Goal: Task Accomplishment & Management: Complete application form

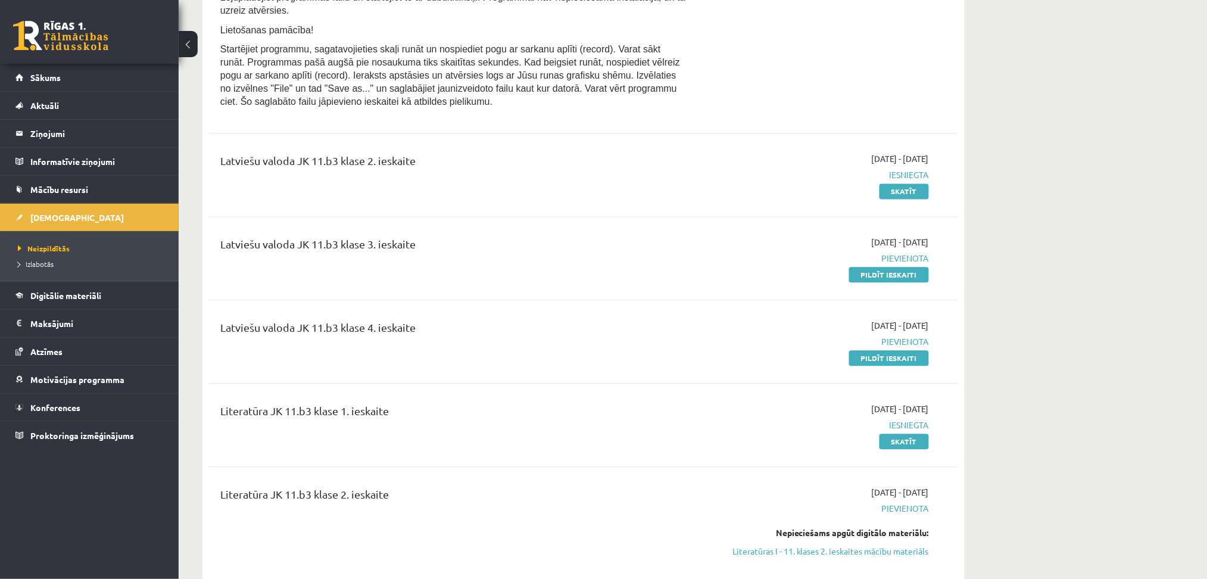
scroll to position [783, 0]
click at [903, 284] on link "Pildīt ieskaiti" at bounding box center [889, 275] width 80 height 15
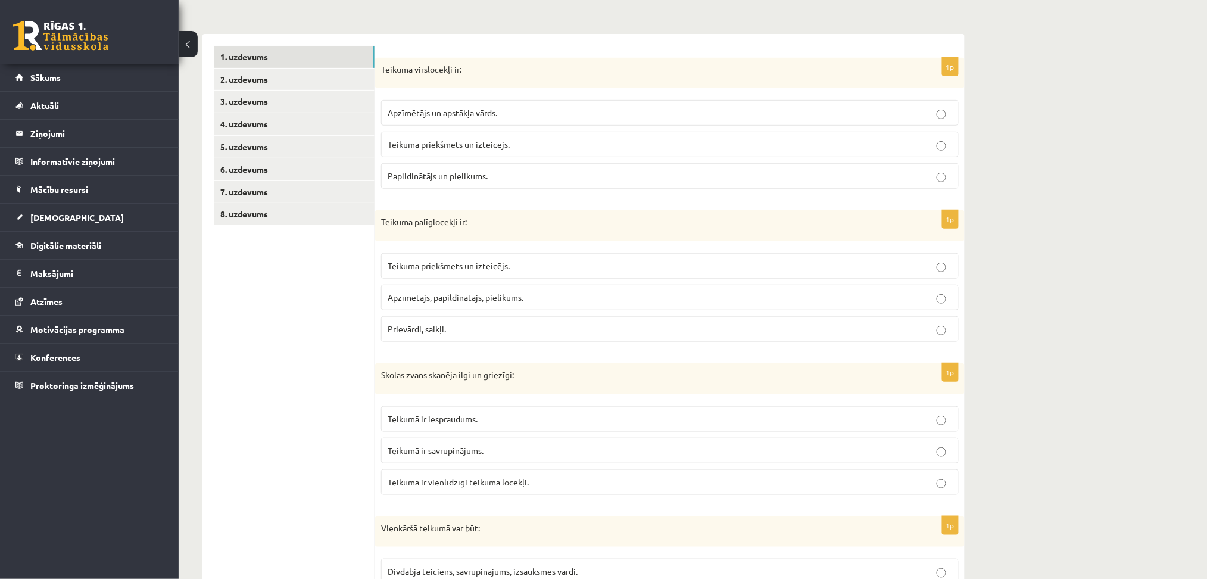
scroll to position [167, 0]
click at [286, 79] on link "2. uzdevums" at bounding box center [294, 80] width 160 height 22
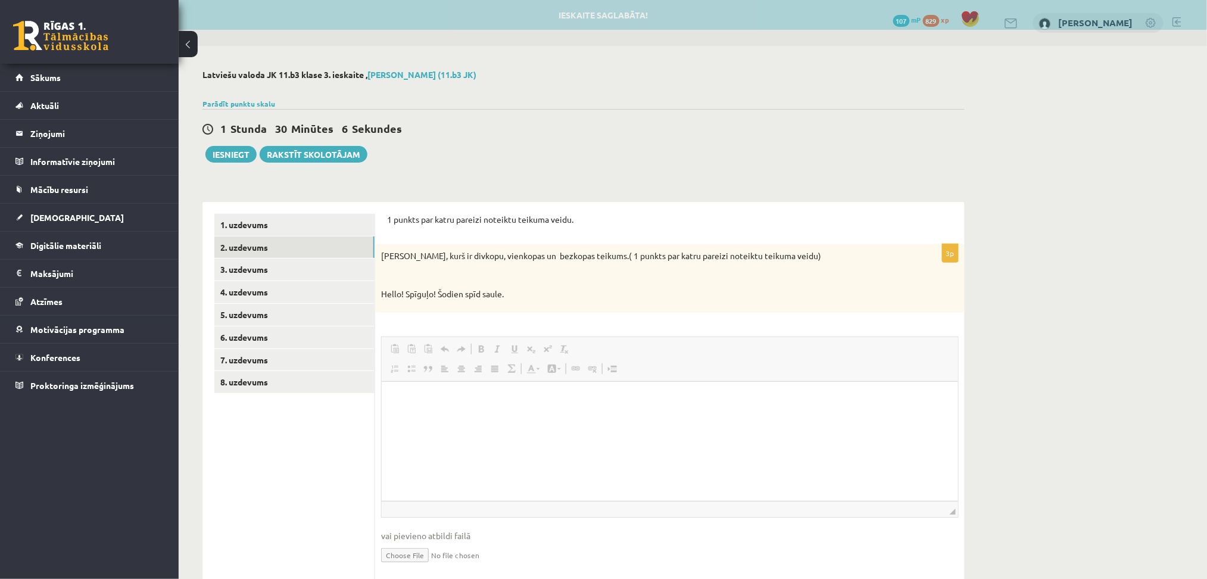
scroll to position [0, 0]
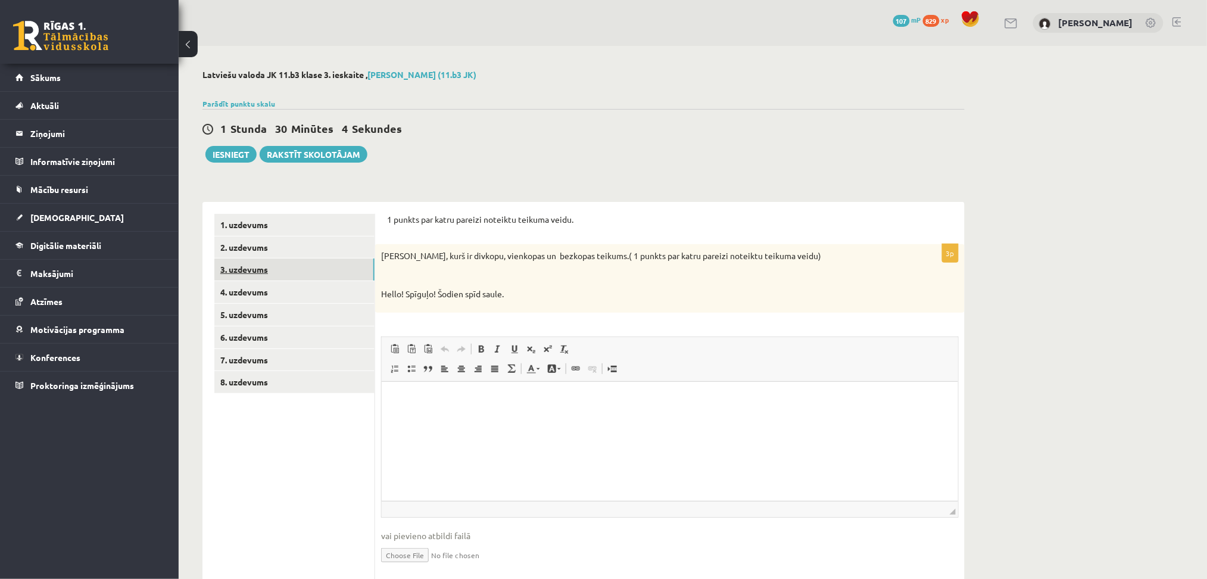
click at [258, 270] on link "3. uzdevums" at bounding box center [294, 269] width 160 height 22
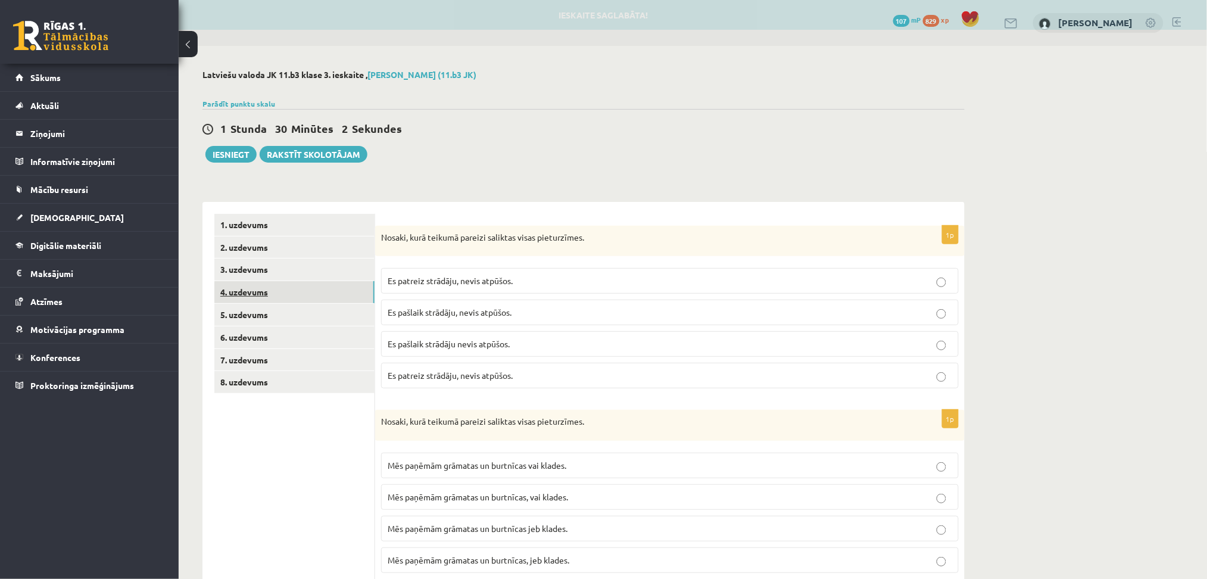
click at [252, 293] on link "4. uzdevums" at bounding box center [294, 292] width 160 height 22
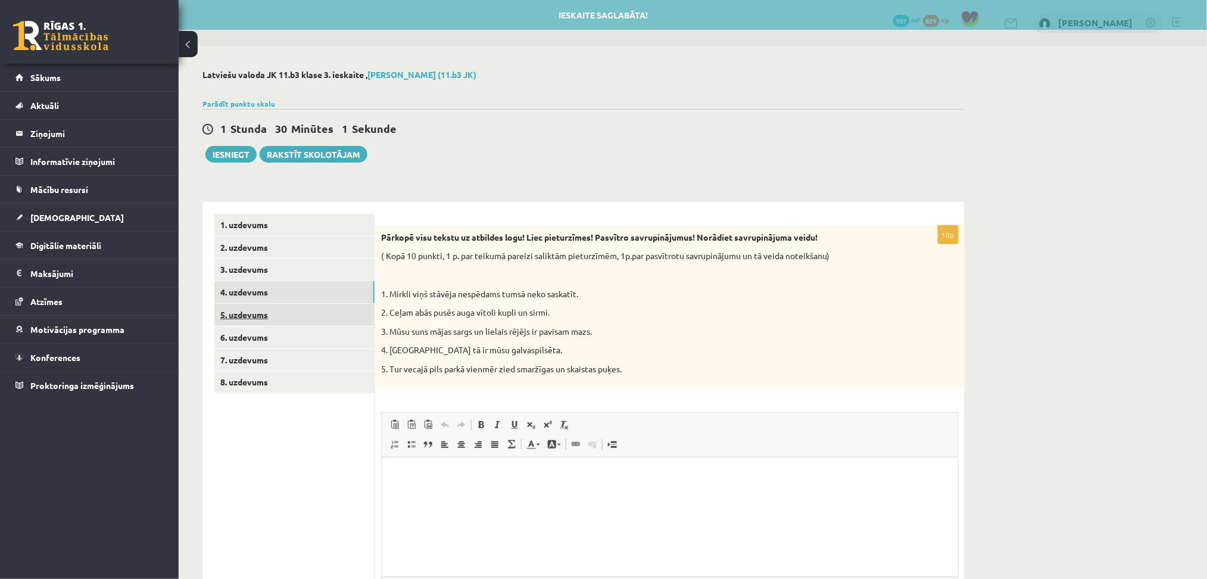
click at [261, 324] on link "5. uzdevums" at bounding box center [294, 315] width 160 height 22
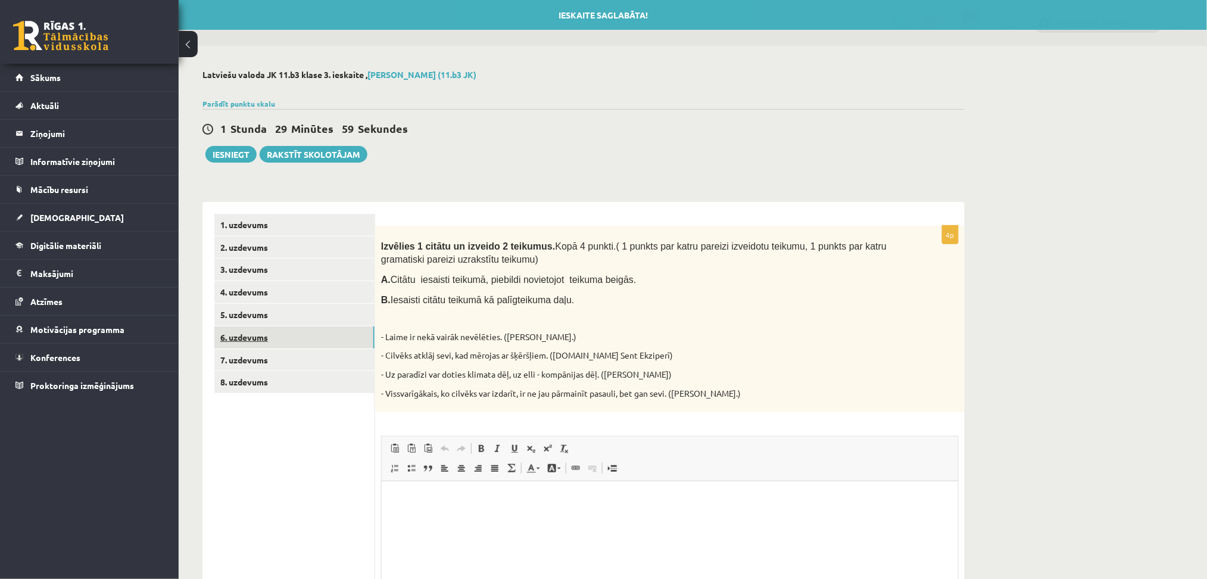
click at [256, 344] on link "6. uzdevums" at bounding box center [294, 337] width 160 height 22
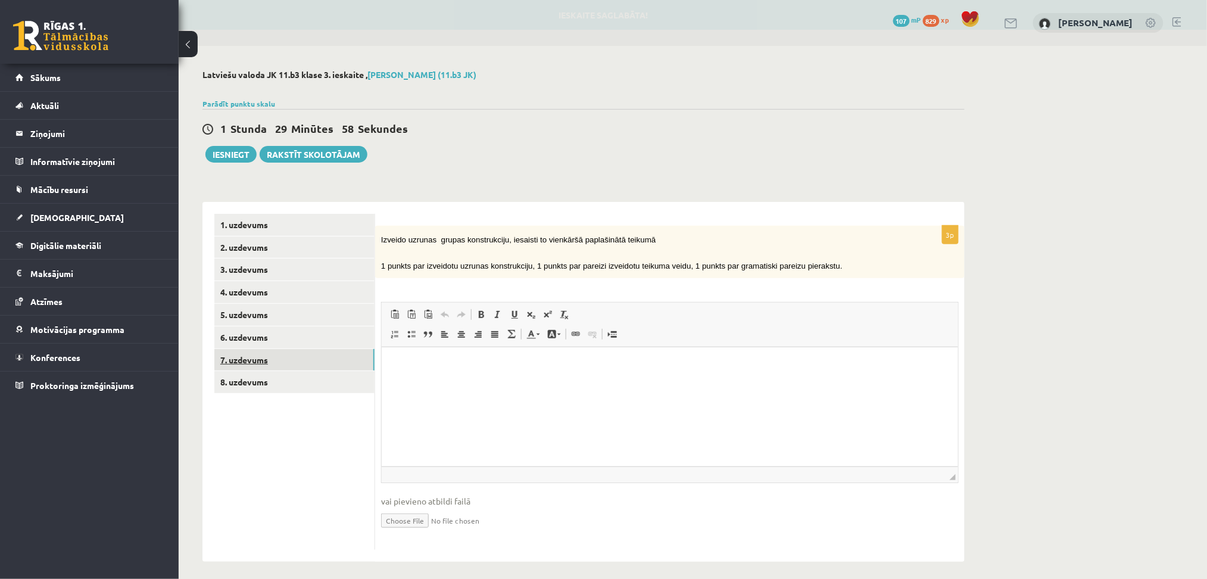
click at [258, 355] on link "7. uzdevums" at bounding box center [294, 360] width 160 height 22
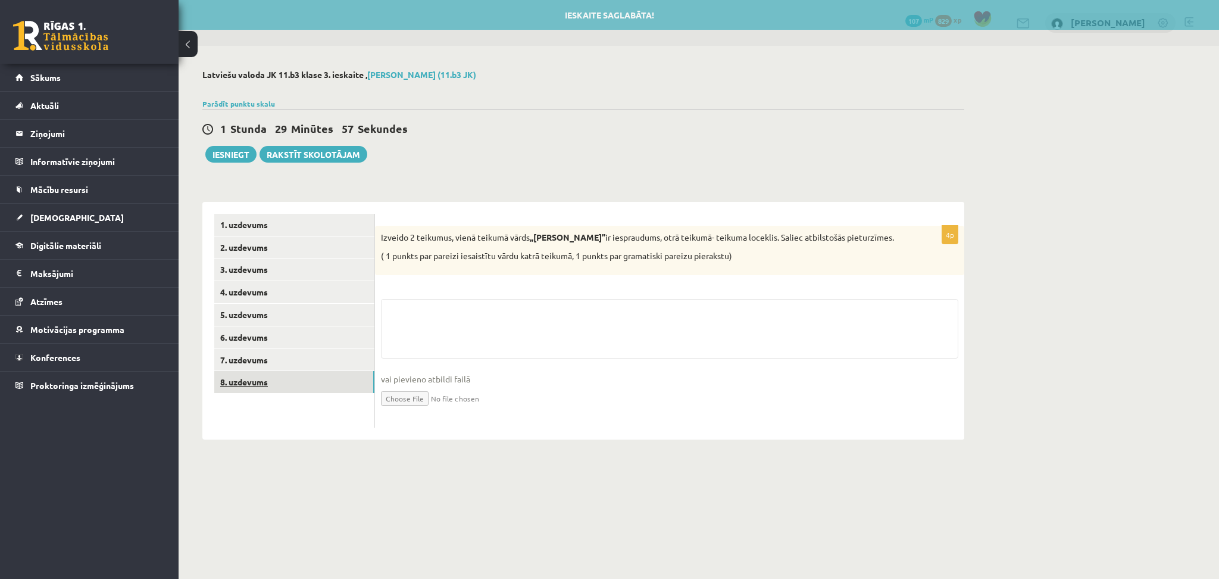
click at [256, 379] on link "8. uzdevums" at bounding box center [294, 382] width 160 height 22
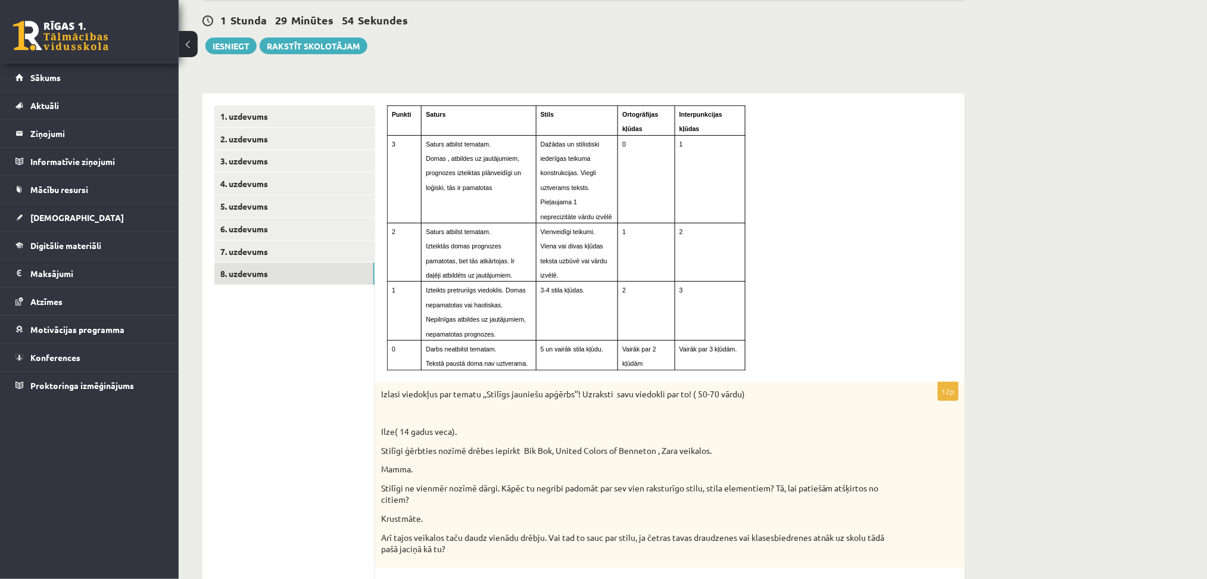
scroll to position [108, 0]
click at [261, 123] on link "1. uzdevums" at bounding box center [294, 117] width 160 height 22
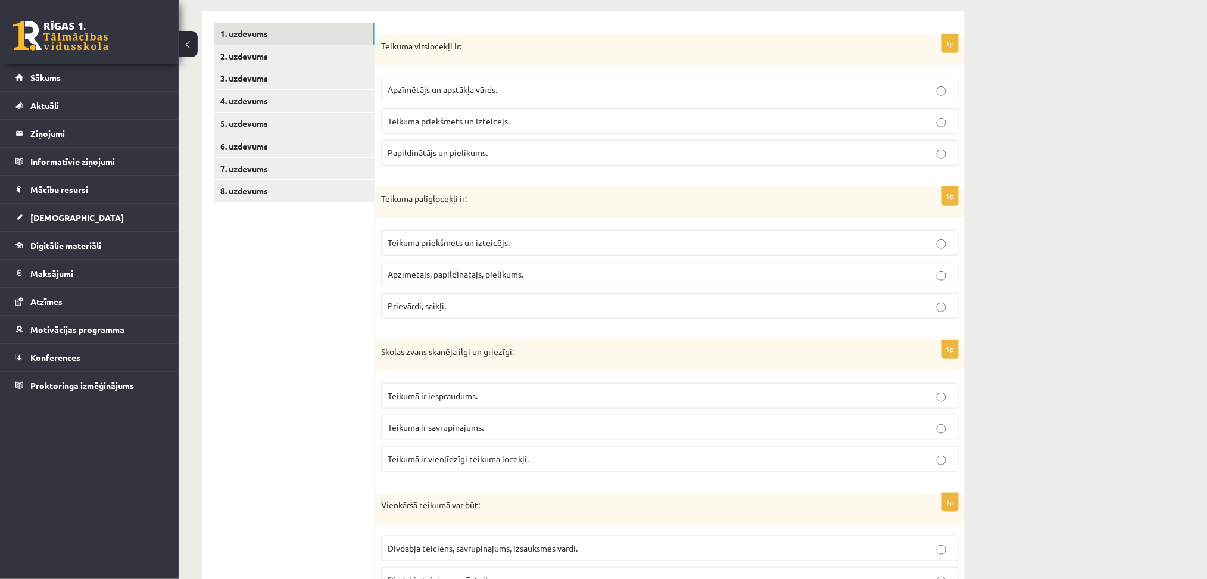
scroll to position [190, 0]
click at [820, 120] on p "Teikuma priekšmets un izteicējs." at bounding box center [670, 121] width 564 height 13
click at [728, 326] on div "1p Teikuma palīglocekļi ir: Teikuma priekšmets un izteicējs. Apzīmētājs, papild…" at bounding box center [669, 258] width 589 height 141
click at [785, 308] on p "Prievārdi, saikļi." at bounding box center [670, 306] width 564 height 13
click at [688, 442] on fieldset "Teikumā ir iespraudums. Teikumā ir savrupinājums. Teikumā ir vienlīdzīgi teikum…" at bounding box center [669, 426] width 577 height 98
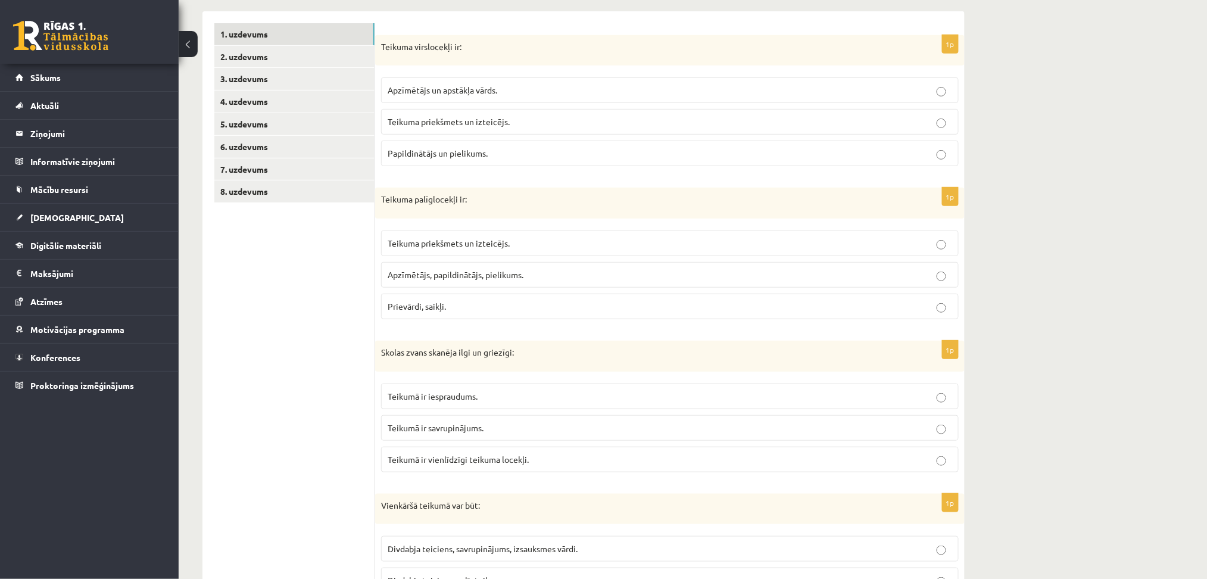
click at [715, 424] on p "Teikumā ir savrupinājums." at bounding box center [670, 427] width 564 height 13
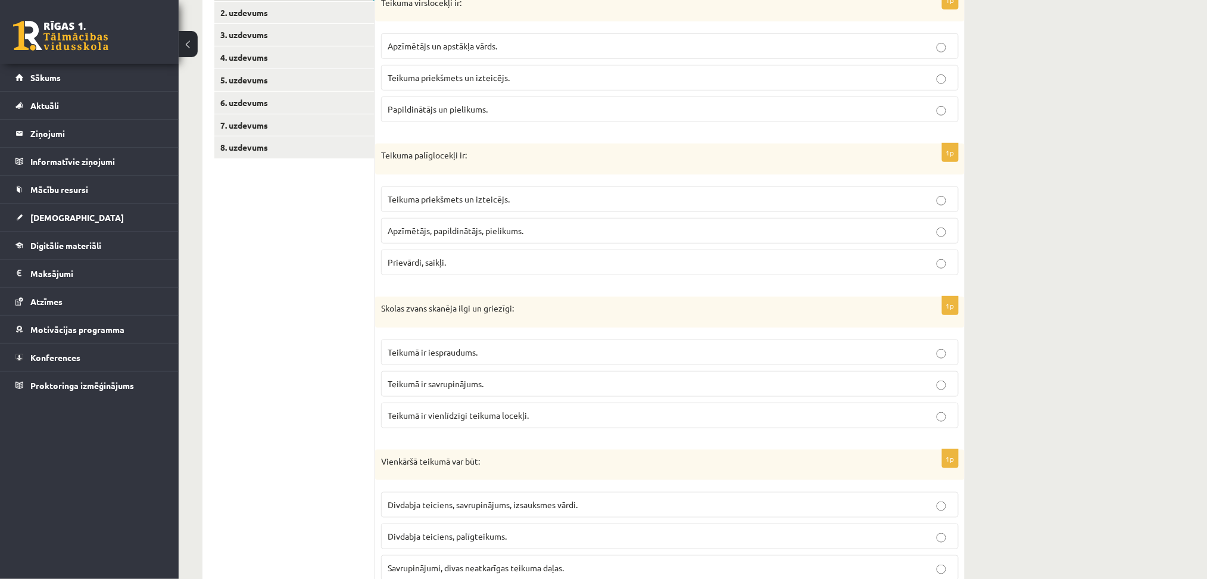
scroll to position [233, 0]
click at [508, 237] on p "Apzīmētājs, papildinātājs, pielikums." at bounding box center [670, 232] width 564 height 13
click at [572, 414] on p "Teikumā ir vienlīdzīgi teikuma locekļi." at bounding box center [670, 416] width 564 height 13
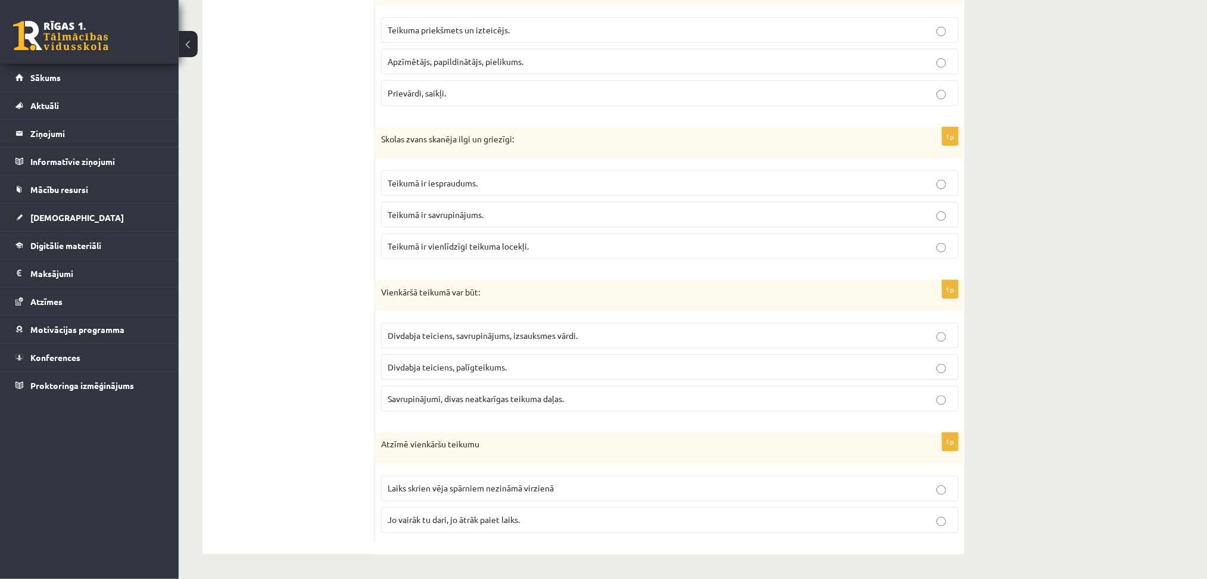
click at [566, 366] on p "Divdabja teiciens, palīgteikums." at bounding box center [670, 367] width 564 height 13
click at [471, 526] on label "Jo vairāk tu dari, jo ātrāk paiet laiks." at bounding box center [669, 520] width 577 height 26
click at [510, 335] on span "Divdabja teiciens, savrupinājums, izsauksmes vārdi." at bounding box center [483, 335] width 190 height 11
click at [560, 498] on label "Laiks skrien vēja spārniem nezināmā virzienā" at bounding box center [669, 489] width 577 height 26
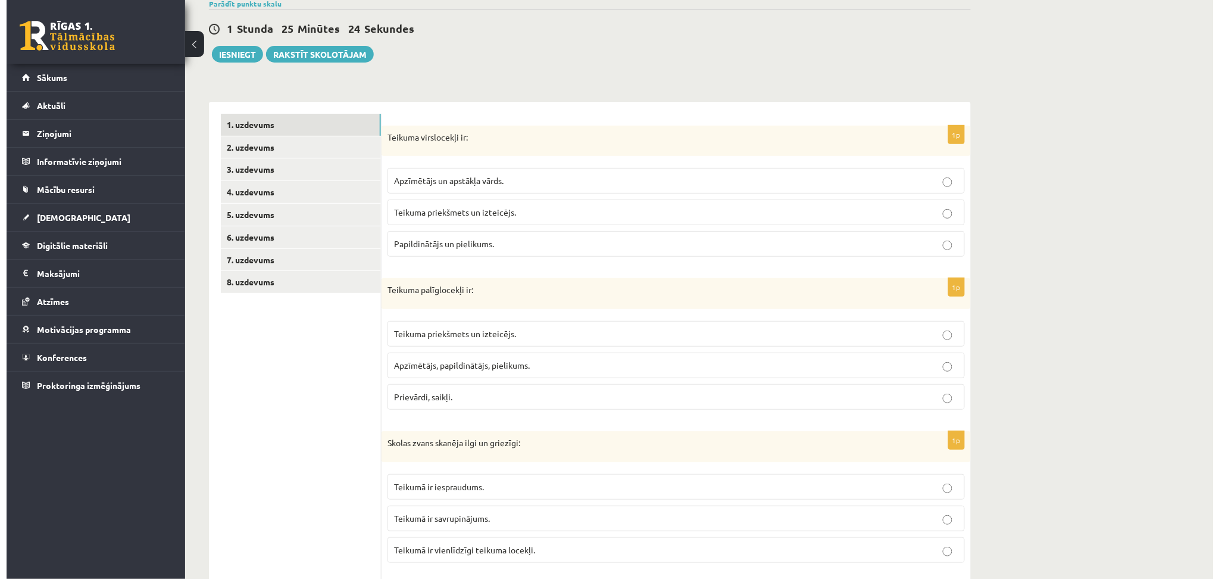
scroll to position [0, 0]
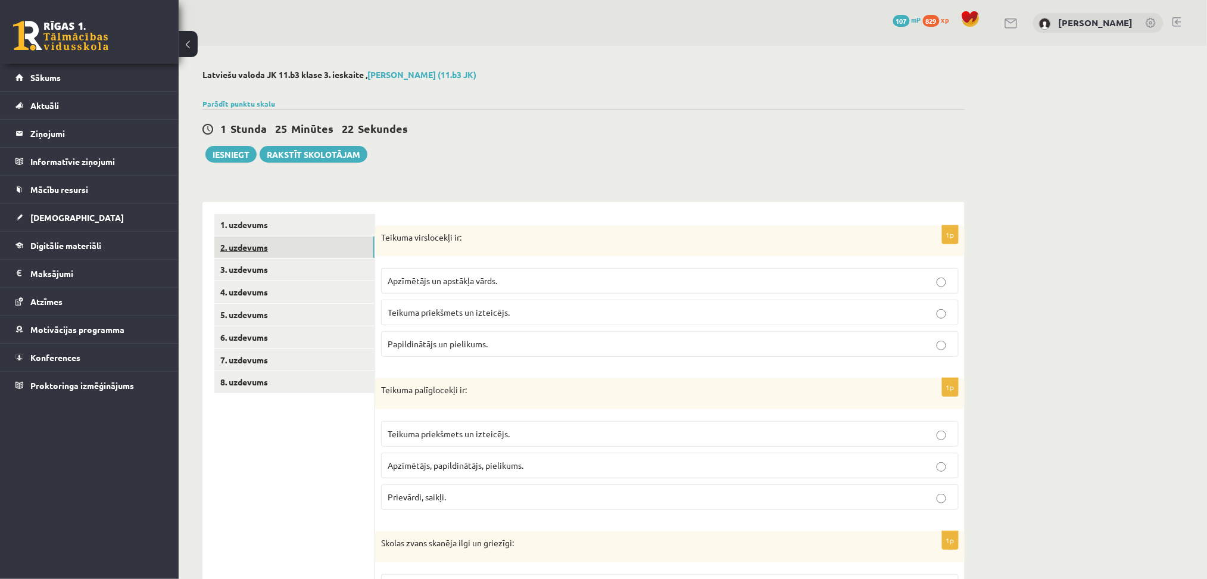
click at [283, 249] on link "2. uzdevums" at bounding box center [294, 247] width 160 height 22
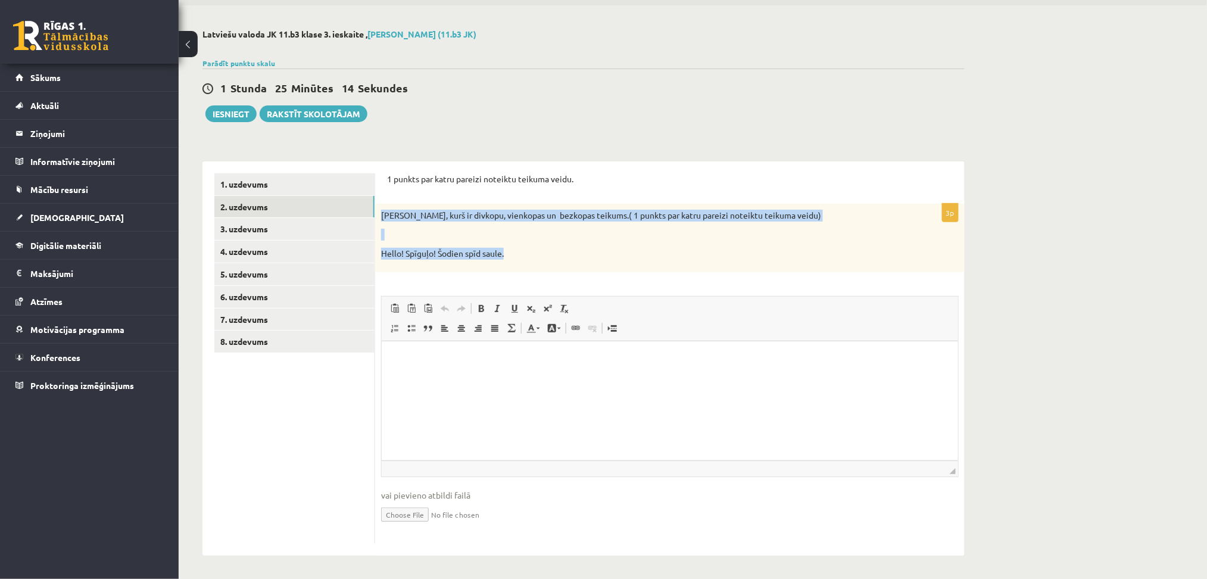
drag, startPoint x: 382, startPoint y: 214, endPoint x: 510, endPoint y: 255, distance: 134.2
click at [510, 255] on div "Nosaki, kurš ir divkopu, vienkopas un bezkopas teikums.( 1 punkts par katru par…" at bounding box center [669, 238] width 589 height 68
copy div "Nosaki, kurš ir divkopu, vienkopas un bezkopas teikums.( 1 punkts par katru par…"
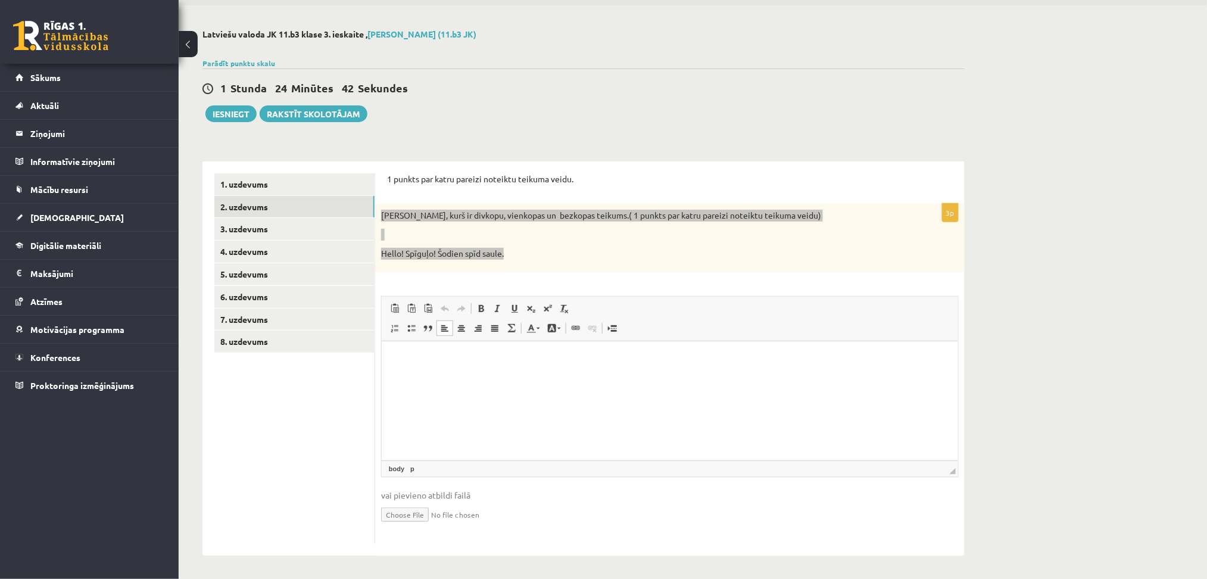
click at [488, 356] on p "Bagātinātā teksta redaktors, wiswyg-editor-user-answer-47024993619680" at bounding box center [669, 358] width 552 height 13
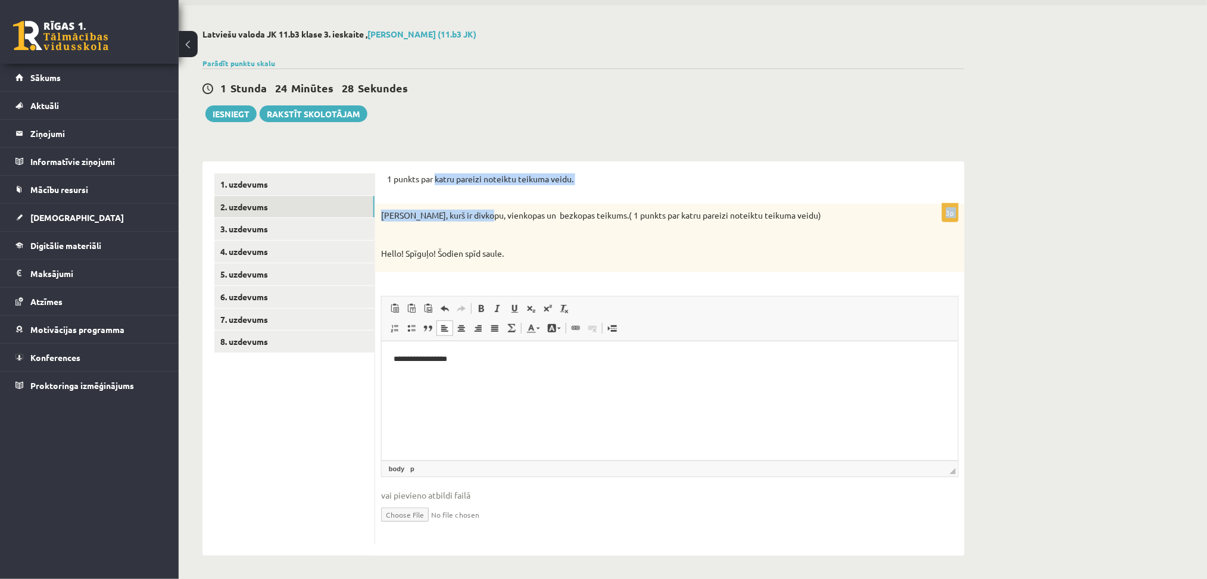
drag, startPoint x: 435, startPoint y: 175, endPoint x: 481, endPoint y: 199, distance: 52.2
click at [481, 199] on form "1 punkts par katru pareizi noteiktu teikuma veidu. 3p Nosaki, kurš ir divkopu, …" at bounding box center [670, 358] width 566 height 370
click at [517, 358] on p "**********" at bounding box center [669, 358] width 552 height 13
click at [417, 360] on p "**********" at bounding box center [669, 358] width 552 height 13
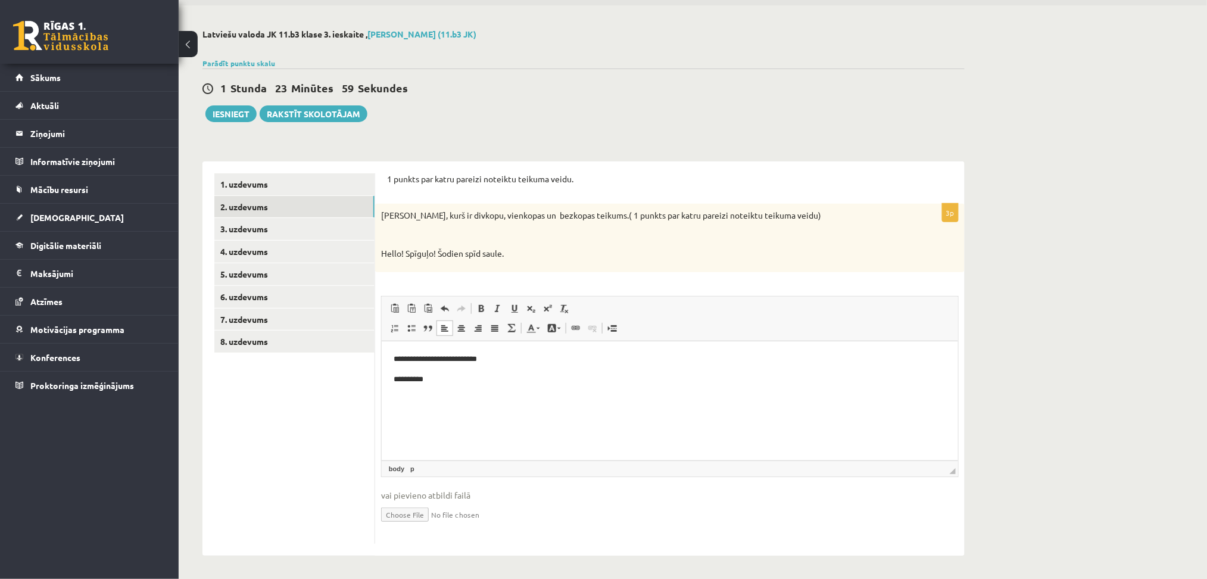
click at [438, 382] on p "**********" at bounding box center [669, 379] width 552 height 13
click at [498, 399] on p "**********" at bounding box center [669, 398] width 552 height 13
click at [296, 232] on link "3. uzdevums" at bounding box center [294, 229] width 160 height 22
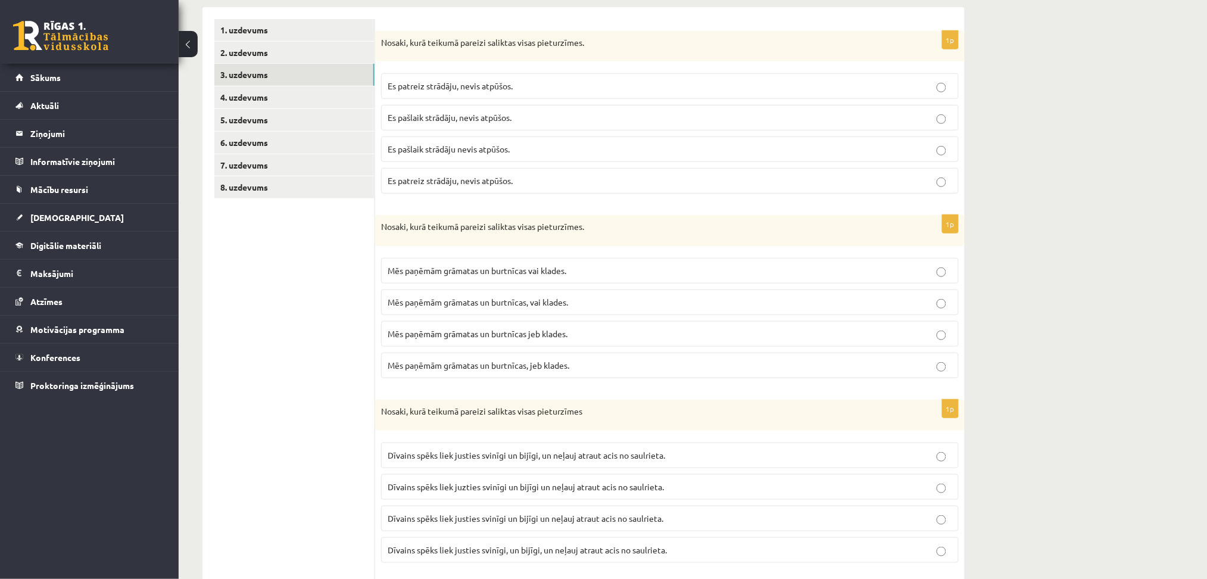
scroll to position [193, 0]
click at [471, 146] on span "Es pašlaik strādāju nevis atpūšos." at bounding box center [449, 150] width 122 height 11
click at [561, 300] on span "Mēs paņēmām grāmatas un burtnīcas, vai klades." at bounding box center [478, 303] width 180 height 11
click at [593, 371] on p "Mēs paņēmām grāmatas un burtnīcas, jeb klades." at bounding box center [670, 366] width 564 height 13
click at [593, 301] on p "Mēs paņēmām grāmatas un burtnīcas, vai klades." at bounding box center [670, 303] width 564 height 13
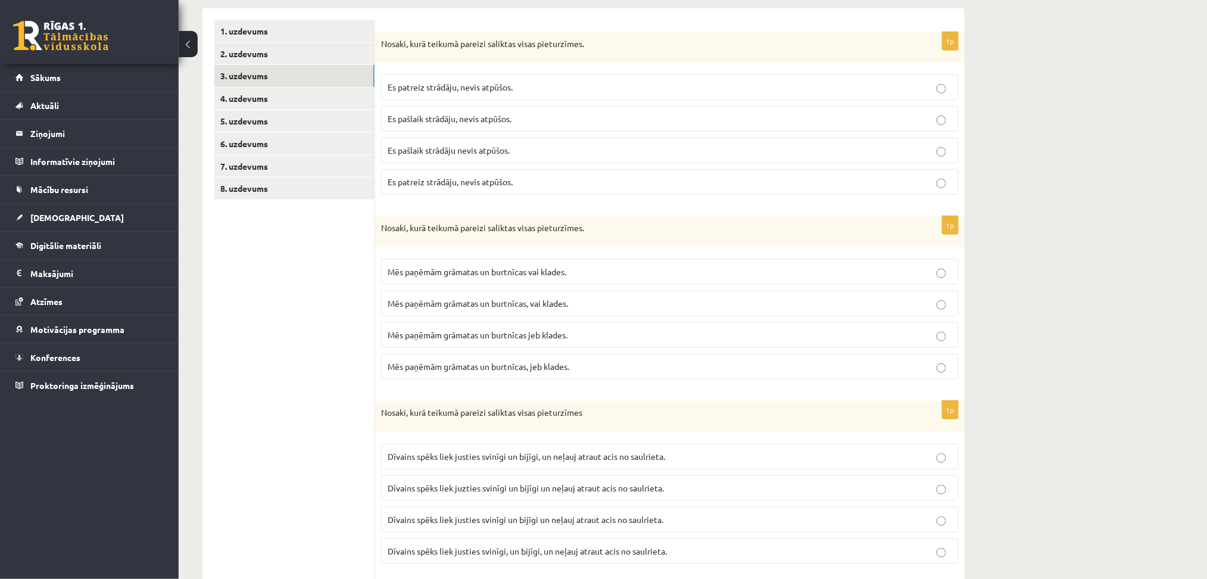
click at [549, 361] on p "Mēs paņēmām grāmatas un burtnīcas, jeb klades." at bounding box center [670, 366] width 564 height 13
click at [614, 452] on span "Dīvains spēks liek justies svinīgi un bijīgi, un neļauj atraut acis no saulriet…" at bounding box center [526, 456] width 277 height 11
click at [521, 123] on p "Es pašlaik strādāju, nevis atpūšos." at bounding box center [670, 119] width 564 height 13
click at [543, 489] on span "Dīvains spēks liek juzties svinīgi un bijīgi un neļauj atraut acis no saulrieta." at bounding box center [526, 487] width 276 height 11
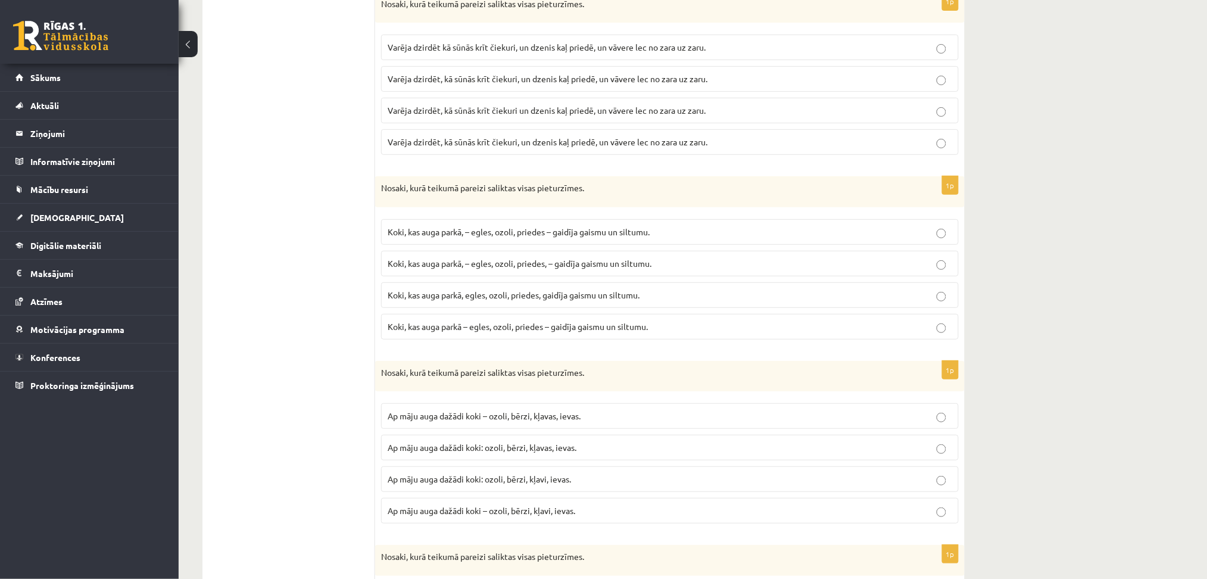
scroll to position [1887, 0]
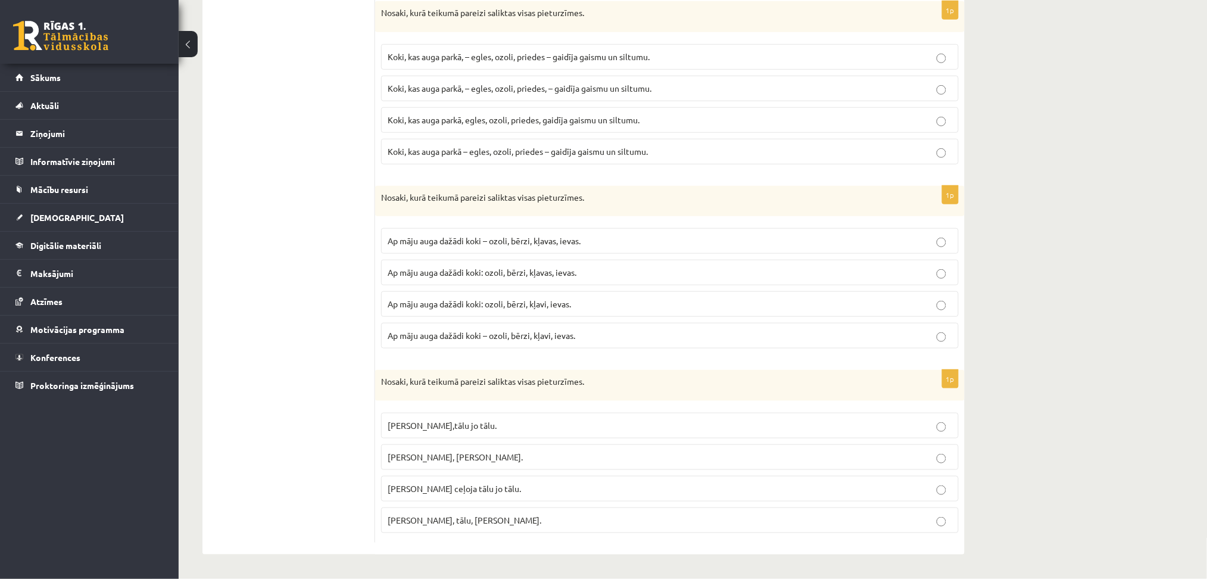
drag, startPoint x: 381, startPoint y: 27, endPoint x: 544, endPoint y: 532, distance: 530.3
copy form "Nosaki, kurā teikumā pareizi saliktas visas pieturzīmes Daudzi rakstnieki, kā I…"
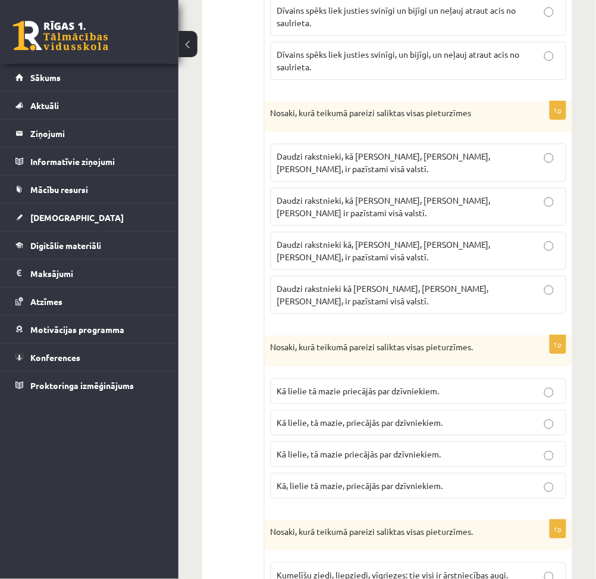
scroll to position [733, 0]
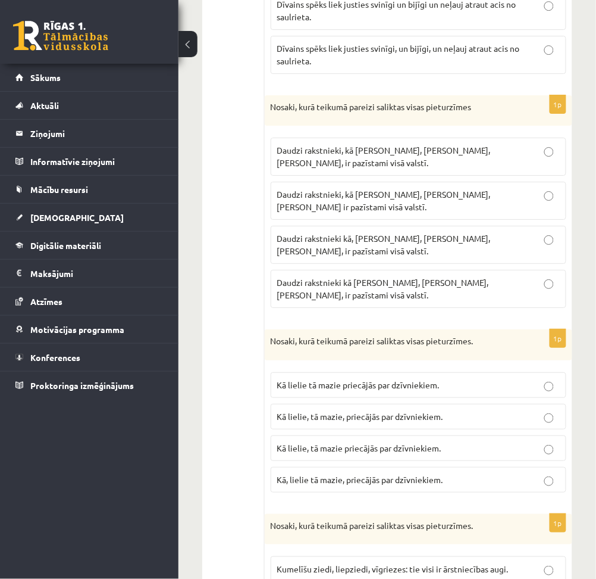
click at [498, 157] on p "Daudzi rakstnieki, kā I. Ziedonis, M. Zālīte, K. Skujenieks, ir pazīstami visā …" at bounding box center [418, 156] width 283 height 25
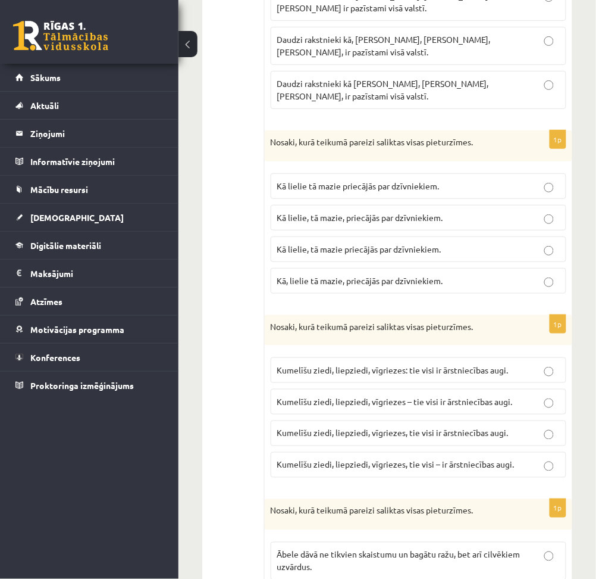
scroll to position [933, 0]
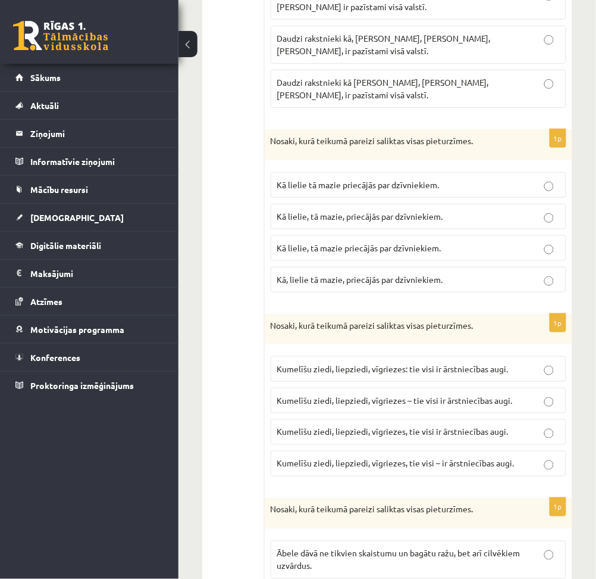
click at [527, 254] on p "Kā lielie, tā mazie priecājās par dzīvniekiem." at bounding box center [418, 248] width 283 height 13
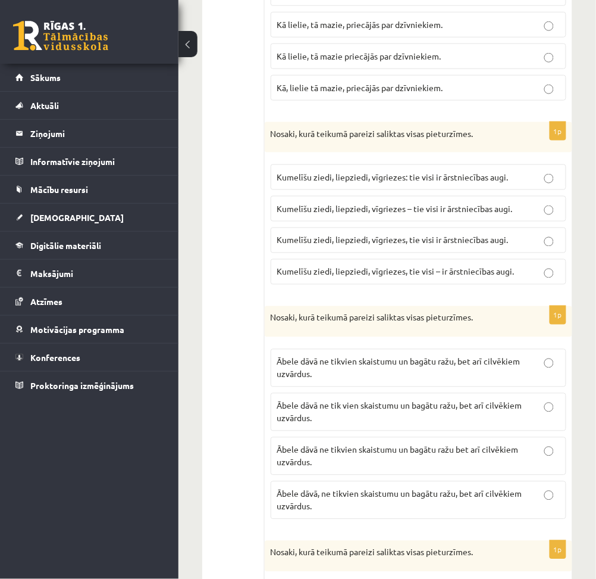
scroll to position [1145, 0]
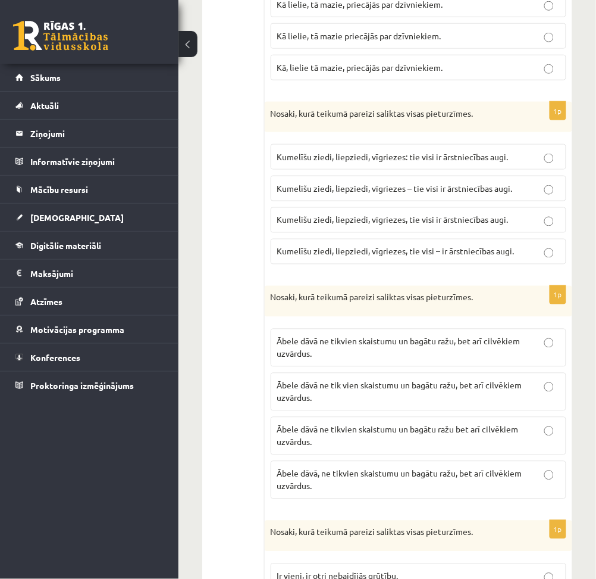
click at [508, 190] on span "Kumelīšu ziedi, liepziedi, vīgriezes – tie visi ir ārstniecības augi." at bounding box center [395, 188] width 236 height 11
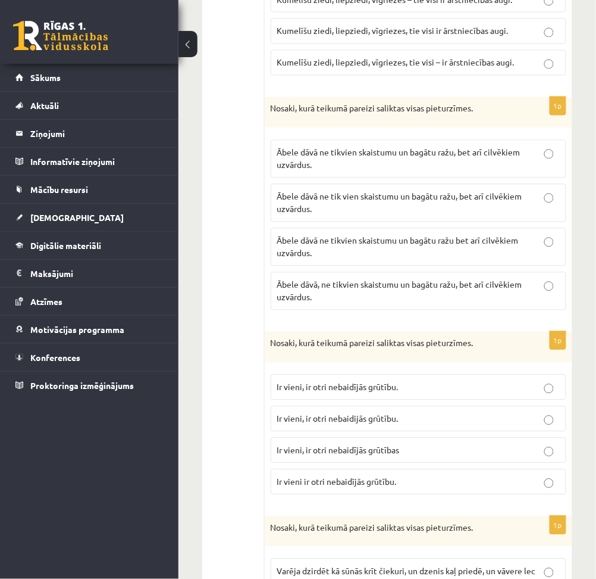
scroll to position [1333, 0]
click at [389, 168] on p "Ābele dāvā ne tikvien skaistumu un bagātu ražu, bet arī cilvēkiem uzvārdus." at bounding box center [418, 159] width 283 height 25
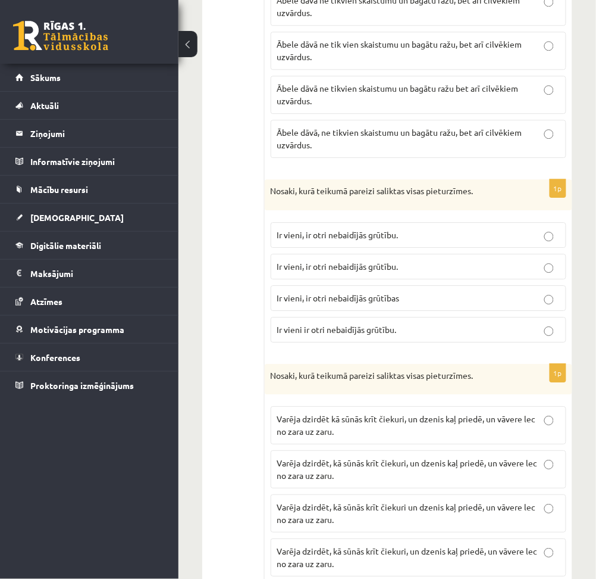
scroll to position [1505, 0]
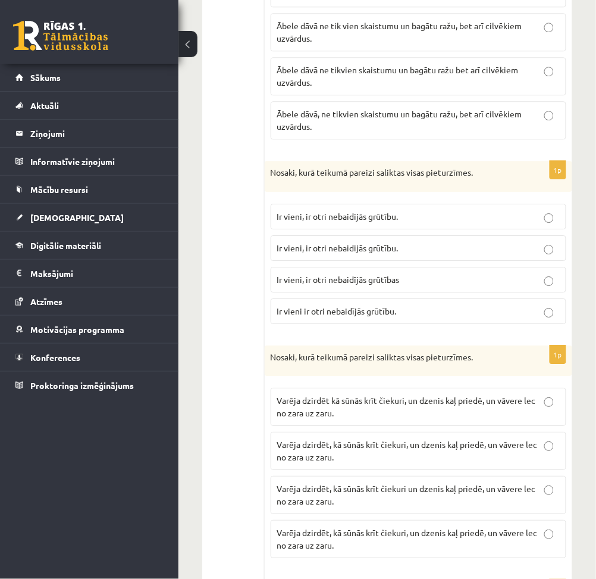
click at [425, 219] on p "Ir vieni, ir otri nebaidījās grūtību." at bounding box center [418, 216] width 283 height 13
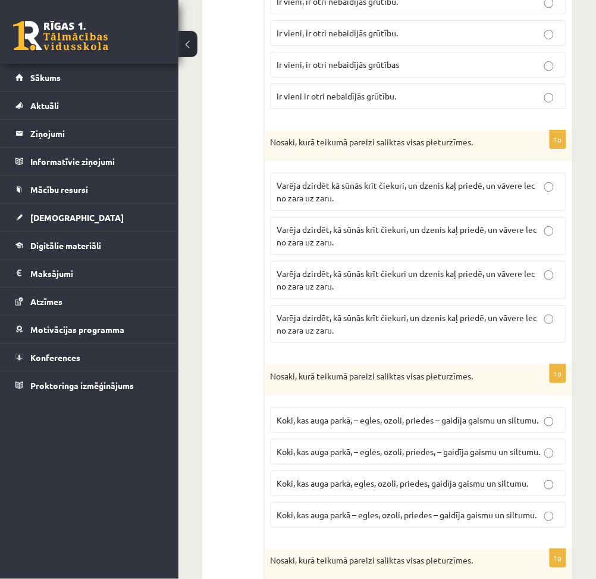
scroll to position [1720, 0]
click at [516, 238] on p "Varēja dzirdēt, kā sūnās krīt čiekuri, un dzenis kaļ priedē, un vāvere lec no z…" at bounding box center [418, 235] width 283 height 25
click at [544, 317] on p "Varēja dzirdēt, kā sūnās krīt čiekuri, un dzenis kaļ priedē, un vāvere lec no z…" at bounding box center [418, 323] width 283 height 25
click at [541, 247] on p "Varēja dzirdēt, kā sūnās krīt čiekuri, un dzenis kaļ priedē, un vāvere lec no z…" at bounding box center [418, 235] width 283 height 25
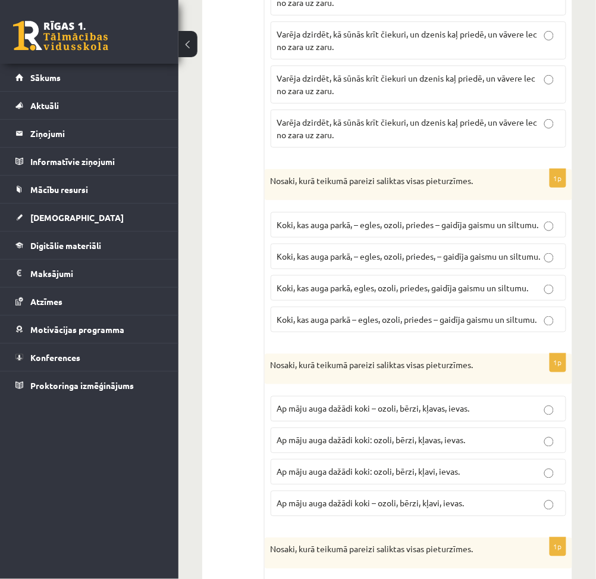
scroll to position [1915, 0]
click at [377, 229] on span "Koki, kas auga parkā, – egles, ozoli, priedes – gaidīja gaismu un siltumu." at bounding box center [408, 225] width 262 height 11
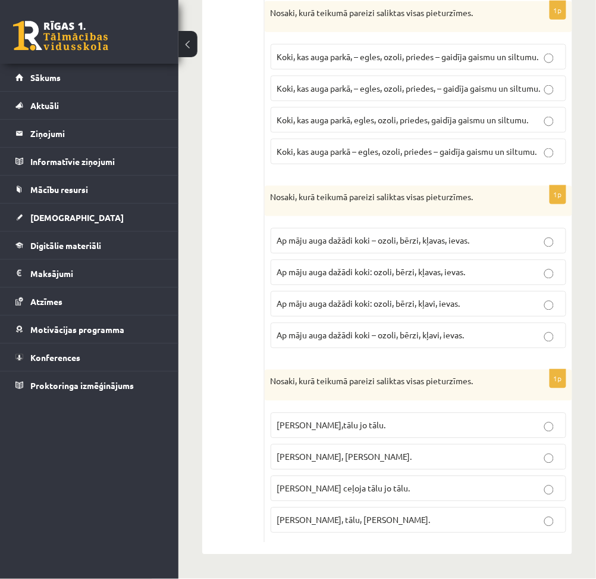
scroll to position [2086, 0]
click at [492, 238] on p "Ap māju auga dažādi koki – ozoli, bērzi, kļavas, ievas." at bounding box center [418, 241] width 283 height 13
click at [423, 456] on p "Pasakas varoņi ceļoja tālu, jo tālu." at bounding box center [418, 457] width 283 height 13
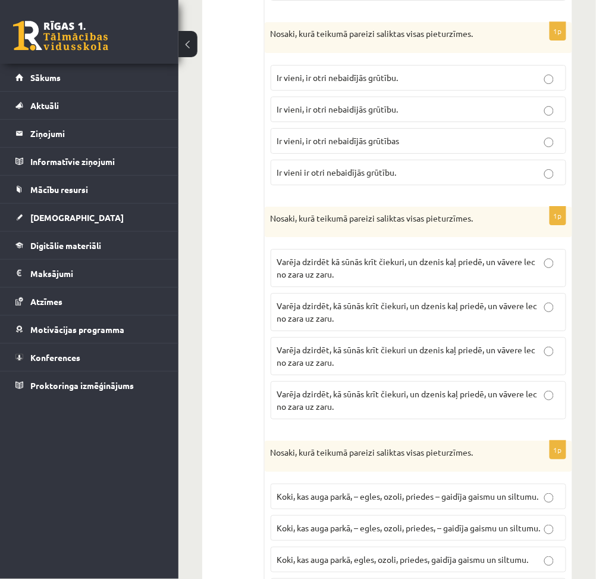
scroll to position [1642, 0]
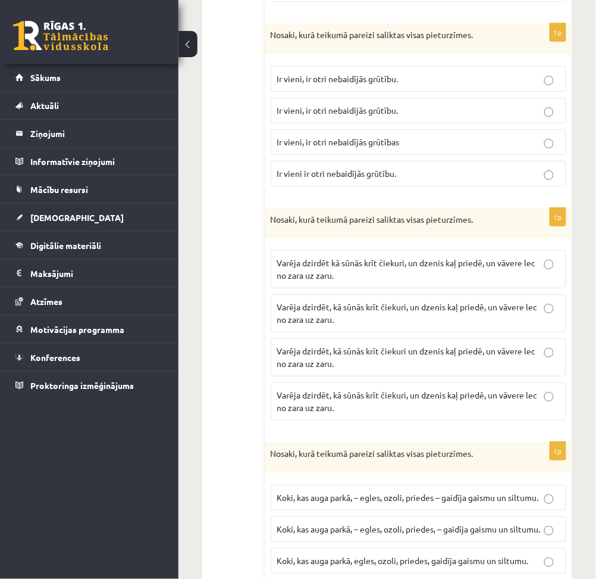
click at [494, 401] on span "Varēja dzirdēt, kā sūnās krīt čiekuri, un dzenis kaļ priedē, un vāvere lec no z…" at bounding box center [407, 400] width 261 height 23
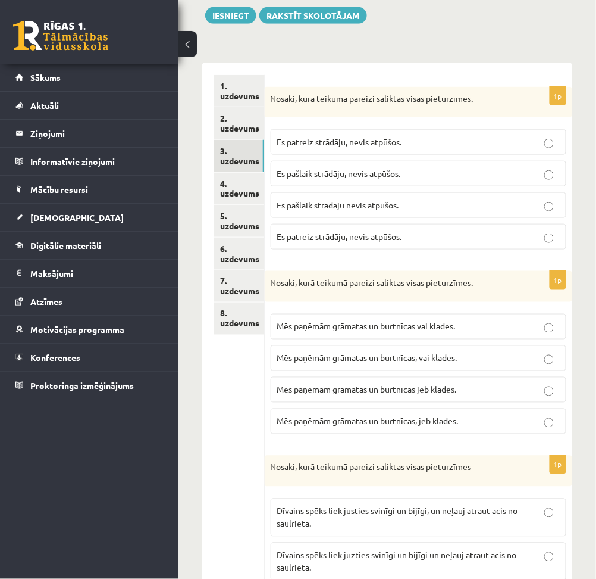
scroll to position [138, 0]
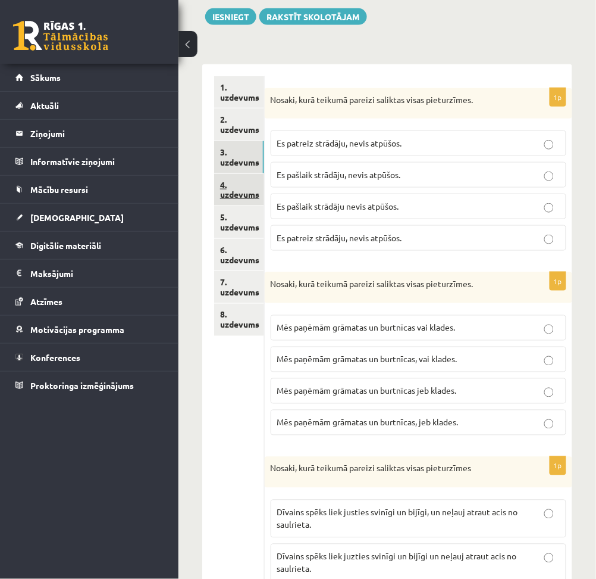
click at [248, 186] on link "4. uzdevums" at bounding box center [239, 190] width 50 height 32
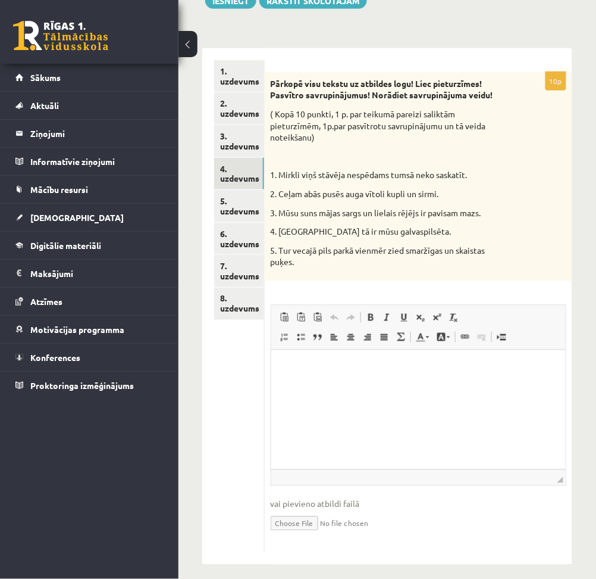
scroll to position [0, 0]
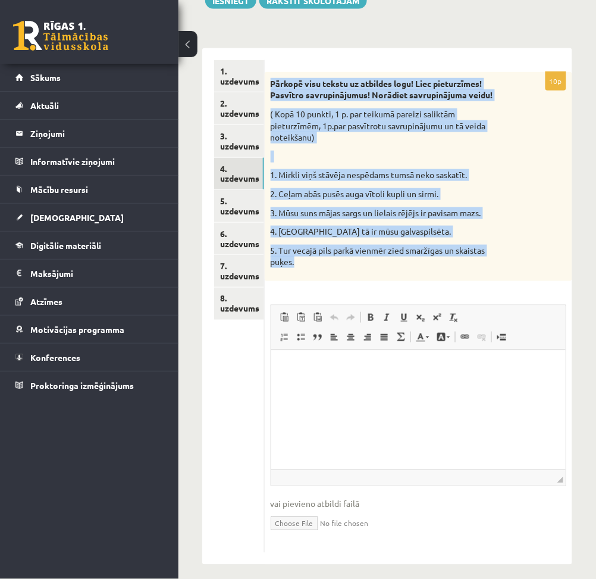
drag, startPoint x: 268, startPoint y: 84, endPoint x: 382, endPoint y: 258, distance: 207.7
click at [382, 258] on div "Pārkopē visu tekstu uz atbildes logu! Liec pieturzīmes! Pasvītro savrupinājumus…" at bounding box center [419, 176] width 308 height 209
copy div "Pārkopē visu tekstu uz atbildes logu! Liec pieturzīmes! Pasvītro savrupinājumus…"
click at [303, 198] on p "2. Ceļam abās pusēs auga vītoli kupli un sirmi." at bounding box center [389, 194] width 237 height 12
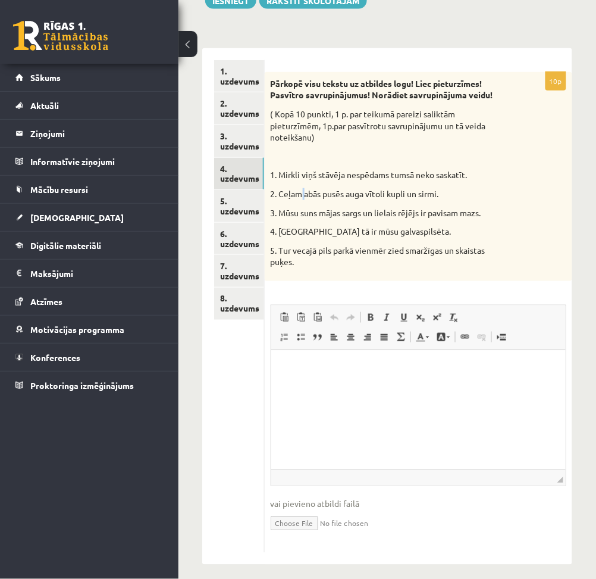
click at [303, 198] on p "2. Ceļam abās pusēs auga vītoli kupli un sirmi." at bounding box center [389, 194] width 237 height 12
click at [277, 173] on p "1. Mirkli viņš stāvēja nespēdams tumsā neko saskatīt." at bounding box center [389, 175] width 237 height 12
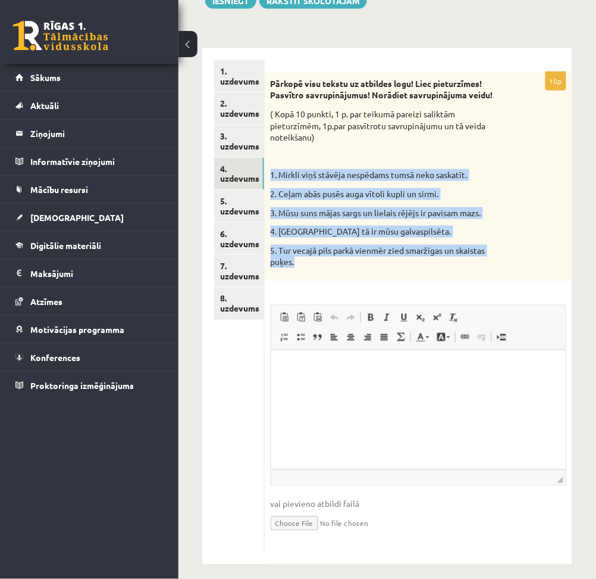
drag, startPoint x: 270, startPoint y: 173, endPoint x: 343, endPoint y: 260, distance: 113.6
click at [343, 260] on div "Pārkopē visu tekstu uz atbildes logu! Liec pieturzīmes! Pasvītro savrupinājumus…" at bounding box center [419, 176] width 308 height 209
copy div "1. Mirkli viņš stāvēja nespēdams tumsā neko saskatīt. 2. Ceļam abās pusēs auga …"
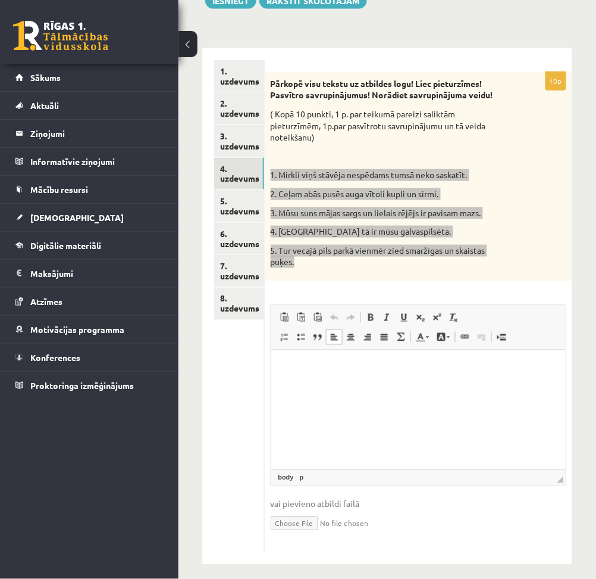
click at [366, 386] on html at bounding box center [418, 367] width 295 height 36
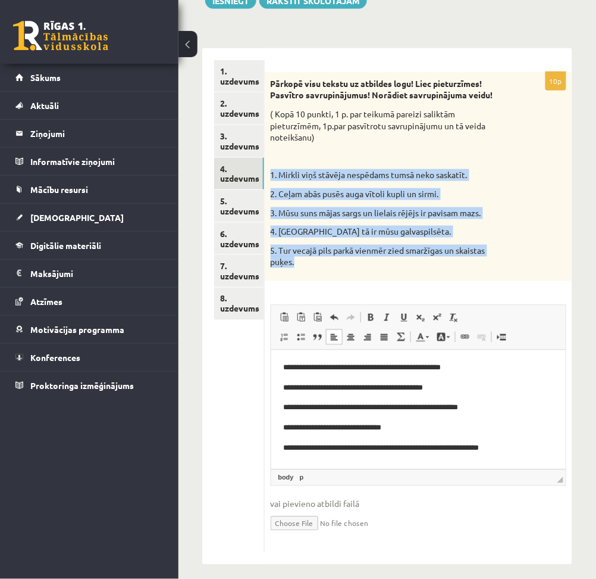
click at [385, 247] on p "5. Tur vecajā pils parkā vienmēr zied smaržīgas un skaistas puķes." at bounding box center [389, 256] width 237 height 23
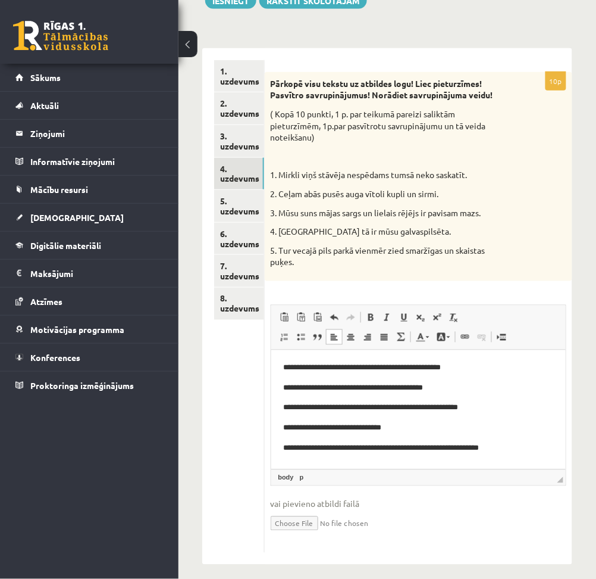
click at [349, 373] on p "**********" at bounding box center [418, 367] width 271 height 13
click at [392, 387] on p "**********" at bounding box center [418, 388] width 271 height 13
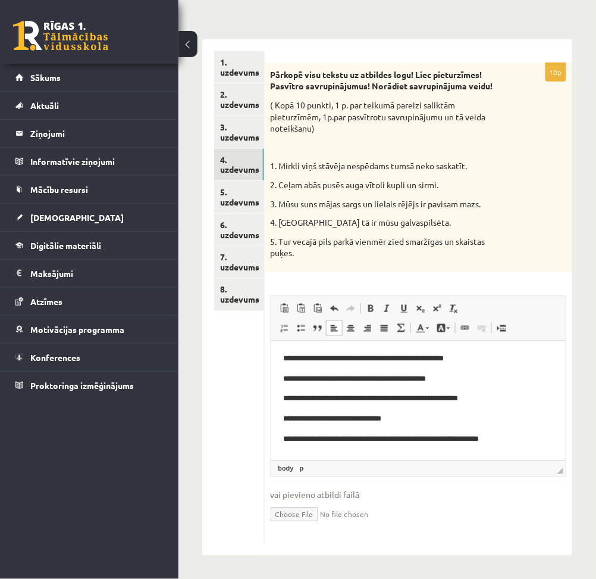
click at [327, 398] on p "**********" at bounding box center [418, 398] width 271 height 13
click at [425, 399] on p "**********" at bounding box center [418, 398] width 271 height 13
click at [307, 421] on p "**********" at bounding box center [418, 419] width 271 height 13
click at [301, 437] on p "**********" at bounding box center [418, 439] width 271 height 13
click at [363, 437] on p "**********" at bounding box center [418, 439] width 271 height 13
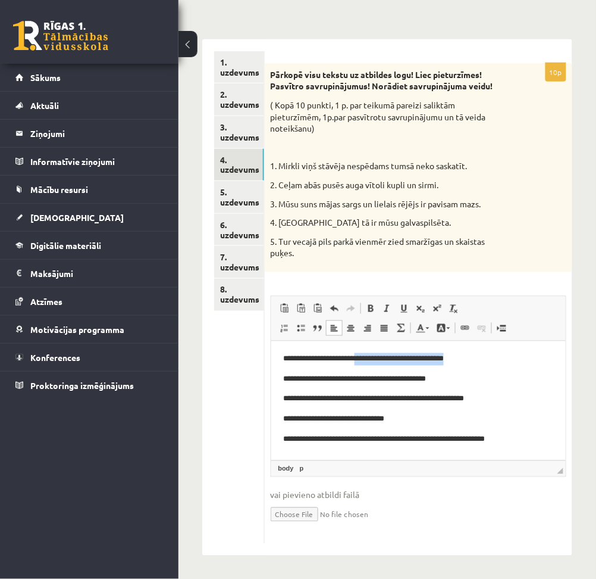
drag, startPoint x: 355, startPoint y: 357, endPoint x: 469, endPoint y: 358, distance: 113.7
click at [469, 358] on p "**********" at bounding box center [418, 358] width 271 height 13
click at [402, 307] on span at bounding box center [404, 309] width 10 height 10
click at [483, 363] on p "**********" at bounding box center [418, 358] width 271 height 13
click at [408, 310] on span at bounding box center [404, 309] width 10 height 10
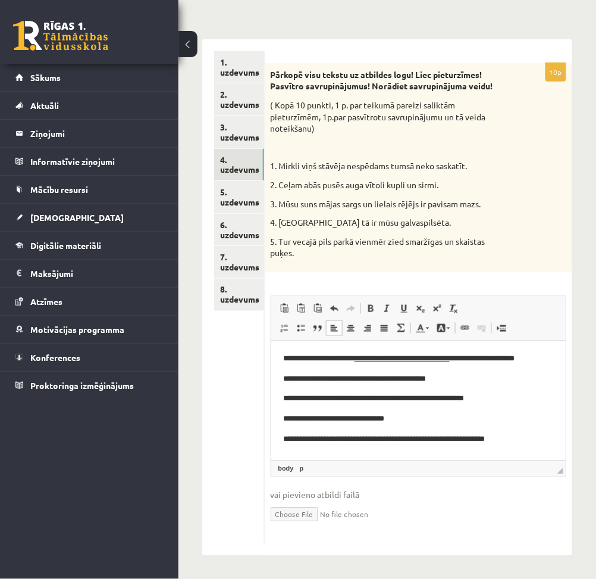
click at [451, 373] on p "**********" at bounding box center [418, 379] width 271 height 13
drag, startPoint x: 396, startPoint y: 379, endPoint x: 444, endPoint y: 380, distance: 47.6
click at [444, 380] on p "**********" at bounding box center [418, 379] width 271 height 13
click at [406, 311] on span at bounding box center [404, 309] width 10 height 10
click at [463, 383] on p "**********" at bounding box center [418, 379] width 271 height 13
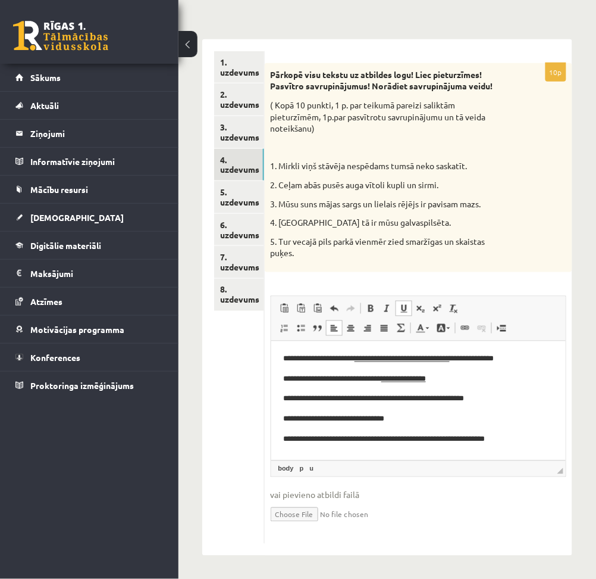
click at [407, 313] on span at bounding box center [404, 309] width 10 height 10
drag, startPoint x: 334, startPoint y: 396, endPoint x: 429, endPoint y: 396, distance: 94.7
click at [429, 396] on p "**********" at bounding box center [418, 398] width 271 height 13
click at [399, 308] on span at bounding box center [404, 309] width 10 height 10
click at [498, 405] on p "**********" at bounding box center [418, 398] width 271 height 13
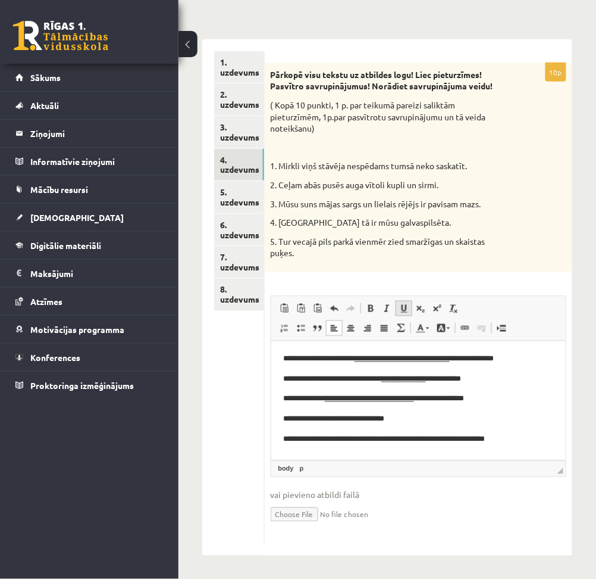
click at [405, 307] on span at bounding box center [404, 309] width 10 height 10
click at [402, 417] on p "**********" at bounding box center [418, 419] width 271 height 13
click at [526, 435] on p "**********" at bounding box center [418, 439] width 271 height 13
drag, startPoint x: 305, startPoint y: 441, endPoint x: 364, endPoint y: 440, distance: 58.9
click at [364, 440] on p "**********" at bounding box center [418, 439] width 271 height 13
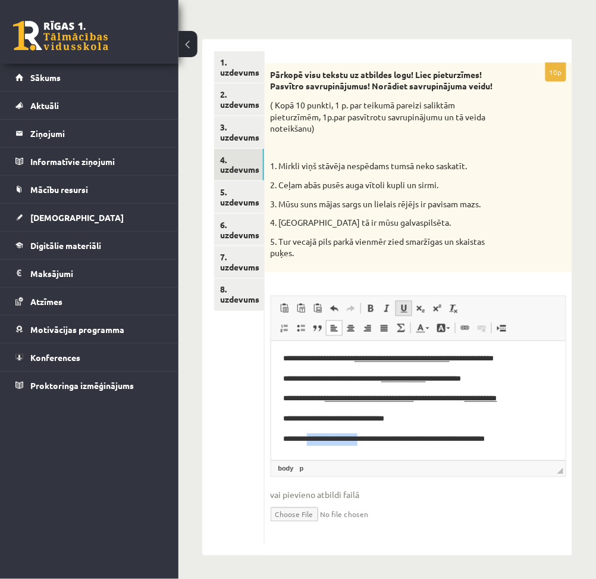
click at [402, 304] on span at bounding box center [404, 309] width 10 height 10
click at [530, 442] on p "**********" at bounding box center [418, 439] width 271 height 13
click at [402, 313] on span at bounding box center [404, 309] width 10 height 10
click at [403, 309] on span at bounding box center [404, 309] width 10 height 10
drag, startPoint x: 309, startPoint y: 416, endPoint x: 394, endPoint y: 415, distance: 85.1
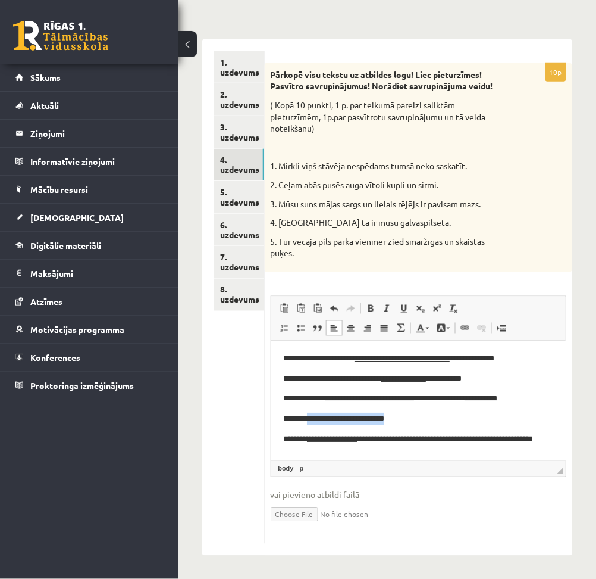
click at [394, 415] on p "**********" at bounding box center [413, 419] width 260 height 13
click at [401, 310] on span at bounding box center [404, 309] width 10 height 10
click at [409, 417] on p "**********" at bounding box center [413, 419] width 260 height 13
click at [399, 312] on span at bounding box center [404, 309] width 10 height 10
click at [234, 201] on link "5. uzdevums" at bounding box center [239, 197] width 50 height 32
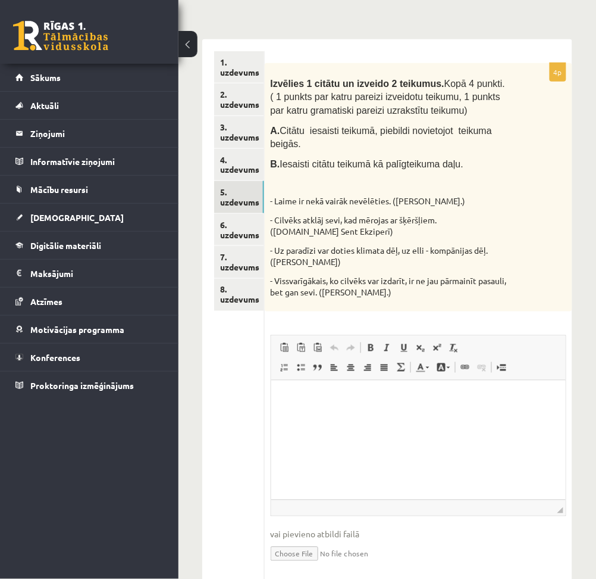
scroll to position [0, 0]
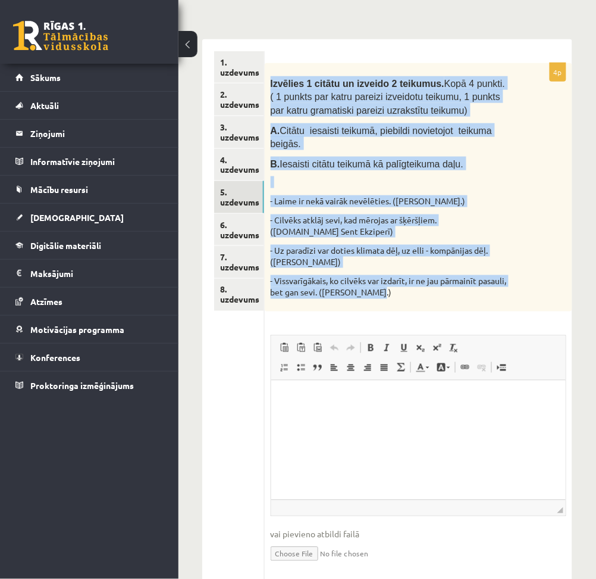
drag, startPoint x: 270, startPoint y: 82, endPoint x: 404, endPoint y: 293, distance: 249.4
click at [404, 293] on div "Izvēlies 1 citātu un izveido 2 teikumus. Kopā 4 punkti. ( 1 punkts par katru pa…" at bounding box center [419, 187] width 308 height 248
copy div "Izvēlies 1 citātu un izveido 2 teikumus. Kopā 4 punkti. ( 1 punkts par katru pa…"
click at [383, 114] on span "( 1 punkts par katru pareizi izveidotu teikumu, 1 punkts par katru gramatiski p…" at bounding box center [386, 104] width 230 height 24
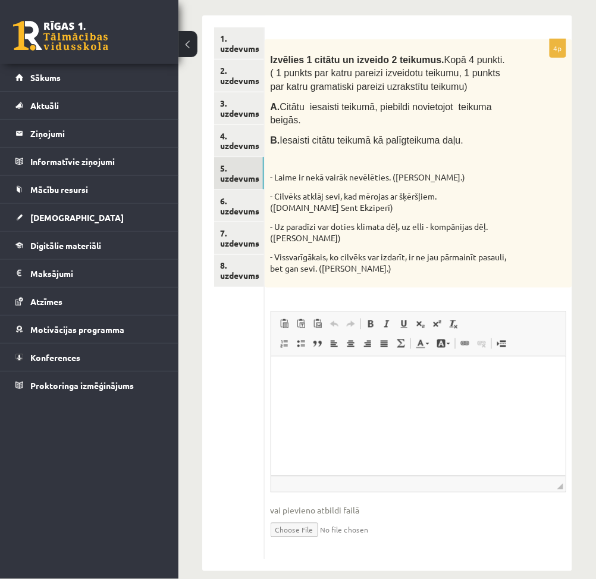
scroll to position [201, 0]
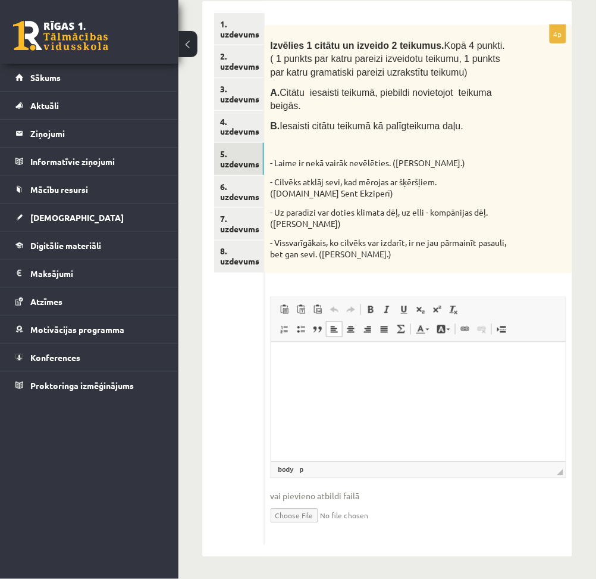
click at [392, 355] on p "Bagātinātā teksta redaktors, wiswyg-editor-user-answer-47024839321760" at bounding box center [418, 360] width 271 height 13
drag, startPoint x: 270, startPoint y: 239, endPoint x: 399, endPoint y: 255, distance: 129.5
click at [399, 255] on div "Izvēlies 1 citātu un izveido 2 teikumus. Kopā 4 punkti. ( 1 punkts par katru pa…" at bounding box center [419, 149] width 308 height 248
copy p "- Vissvarīgākais, ko cilvēks var izdarīt, ir ne jau pārmainīt pasauli, bet gan …"
click at [360, 371] on html "********" at bounding box center [418, 360] width 295 height 36
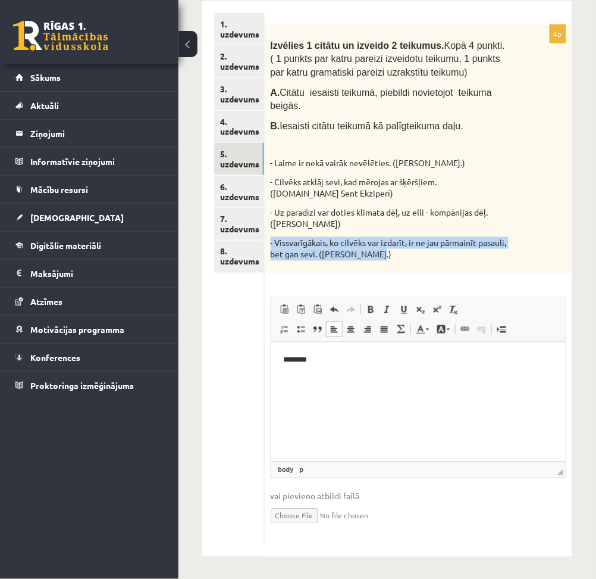
click at [340, 248] on p "- Vissvarīgākais, ko cilvēks var izdarīt, ir ne jau pārmainīt pasauli, bet gan …" at bounding box center [389, 248] width 237 height 23
click at [314, 356] on p "********" at bounding box center [418, 360] width 271 height 13
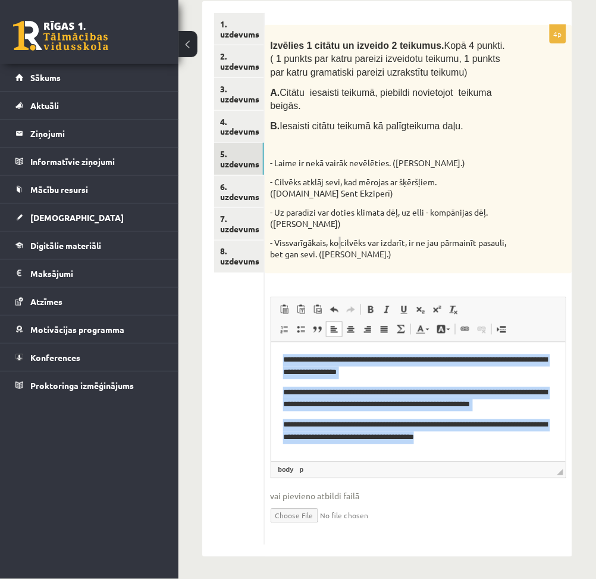
drag, startPoint x: 280, startPoint y: 358, endPoint x: 450, endPoint y: 431, distance: 184.8
click at [450, 431] on html "**********" at bounding box center [418, 399] width 295 height 114
copy body "**********"
click at [405, 402] on p "**********" at bounding box center [418, 398] width 271 height 25
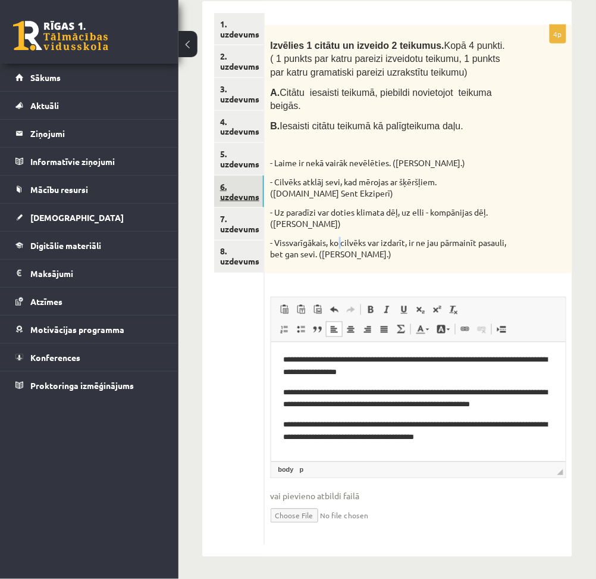
click at [244, 190] on link "6. uzdevums" at bounding box center [239, 192] width 50 height 32
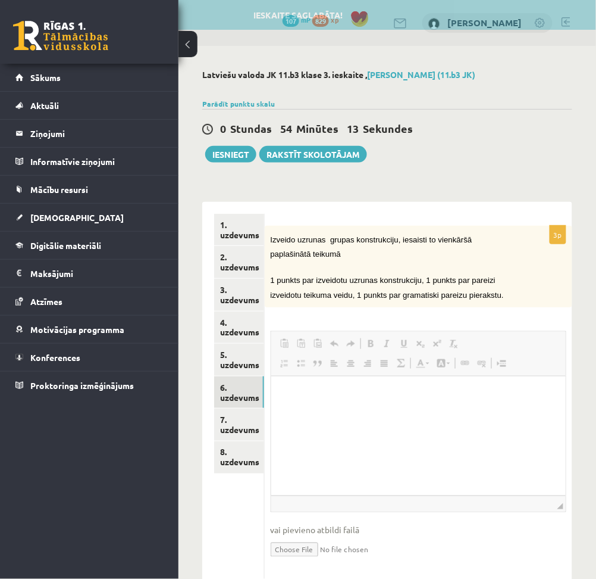
scroll to position [0, 0]
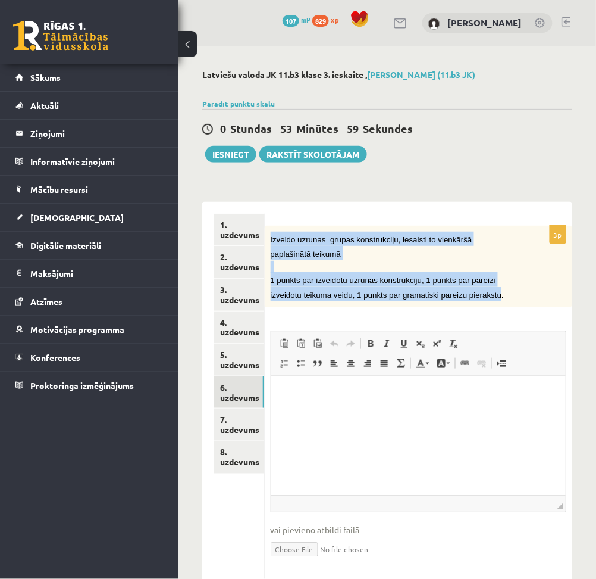
drag, startPoint x: 270, startPoint y: 238, endPoint x: 483, endPoint y: 291, distance: 220.2
click at [483, 291] on div "Izveido uzrunas grupas konstrukciju, iesaisti to vienkāršā paplašinātā teikumā …" at bounding box center [419, 267] width 308 height 82
copy div "Izveido uzrunas grupas konstrukciju, iesaisti to vienkāršā paplašinātā teikumā …"
click at [354, 248] on p "Izveido uzrunas grupas konstrukciju, iesaisti to vienkāršā paplašinātā teikumā" at bounding box center [389, 246] width 237 height 29
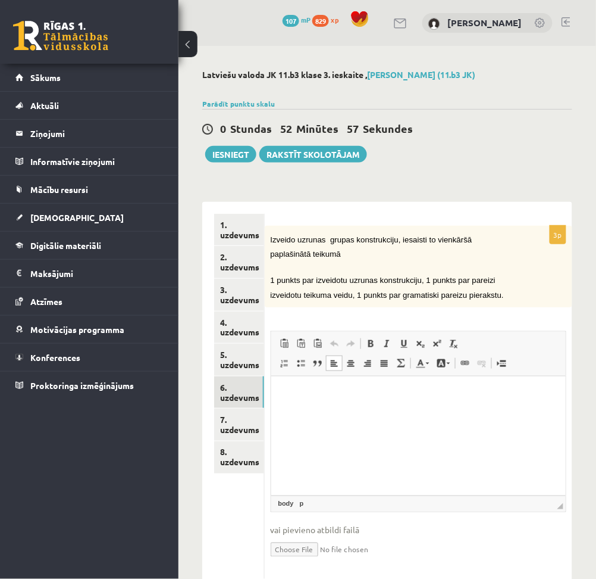
click at [379, 389] on p "Bagātinātā teksta redaktors, wiswyg-editor-user-answer-47024783594760" at bounding box center [418, 394] width 271 height 13
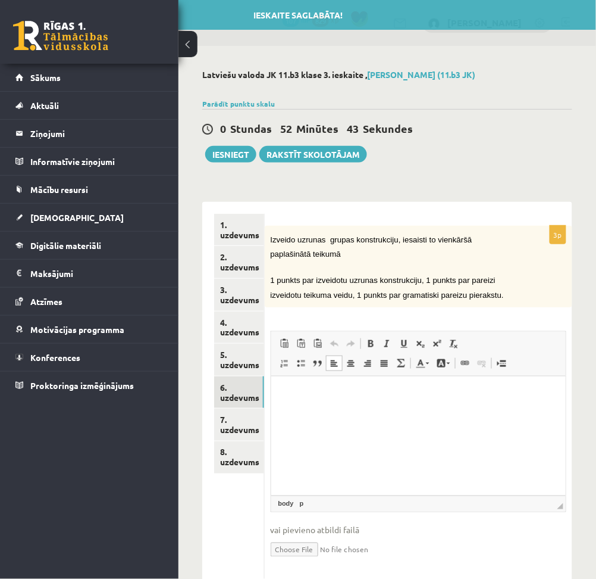
click at [422, 410] on html at bounding box center [418, 394] width 295 height 36
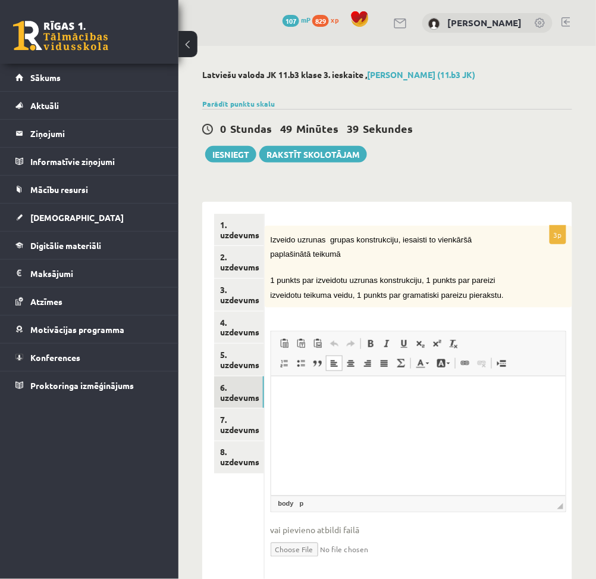
click at [414, 398] on p "Bagātinātā teksta redaktors, wiswyg-editor-user-answer-47024783594760" at bounding box center [418, 394] width 271 height 13
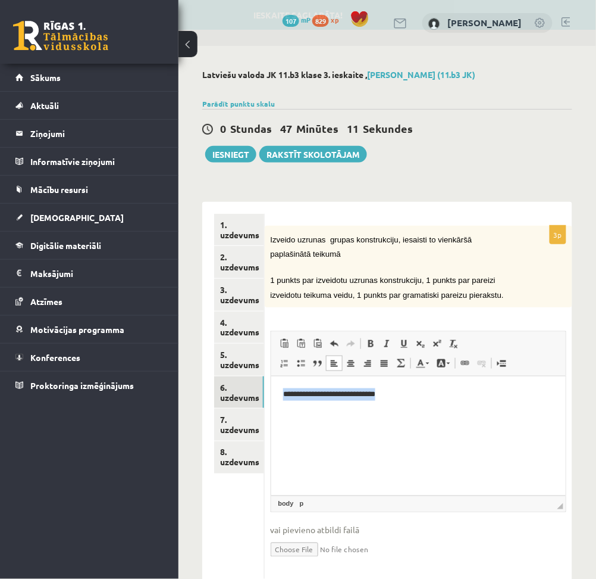
drag, startPoint x: 421, startPoint y: 389, endPoint x: 279, endPoint y: 389, distance: 142.9
click at [279, 389] on html "**********" at bounding box center [418, 394] width 295 height 36
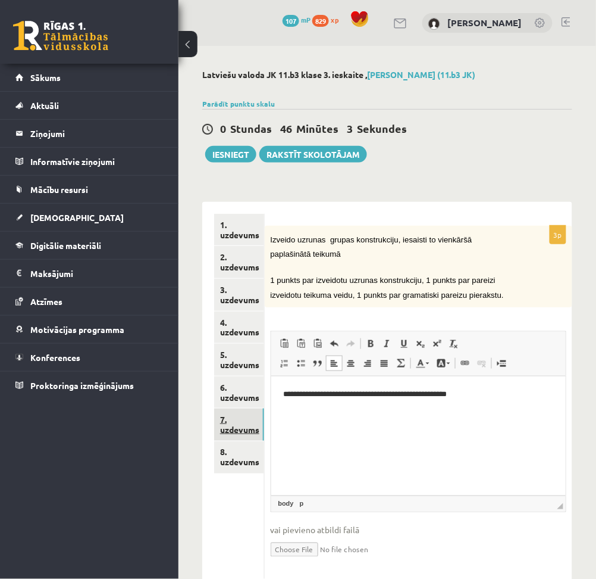
click at [249, 425] on link "7. uzdevums" at bounding box center [239, 424] width 50 height 32
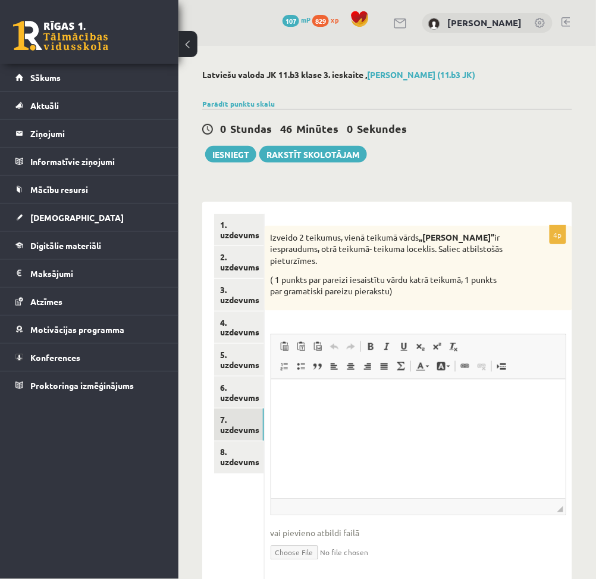
scroll to position [26, 0]
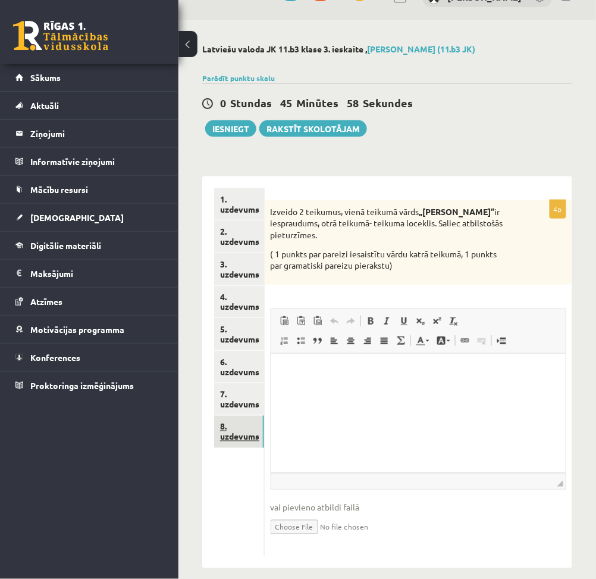
click at [229, 441] on link "8. uzdevums" at bounding box center [239, 432] width 50 height 32
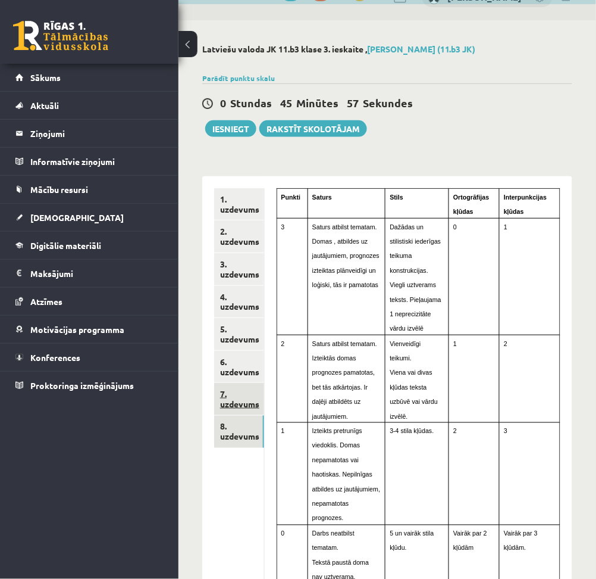
scroll to position [0, 0]
click at [225, 395] on link "7. uzdevums" at bounding box center [239, 399] width 50 height 32
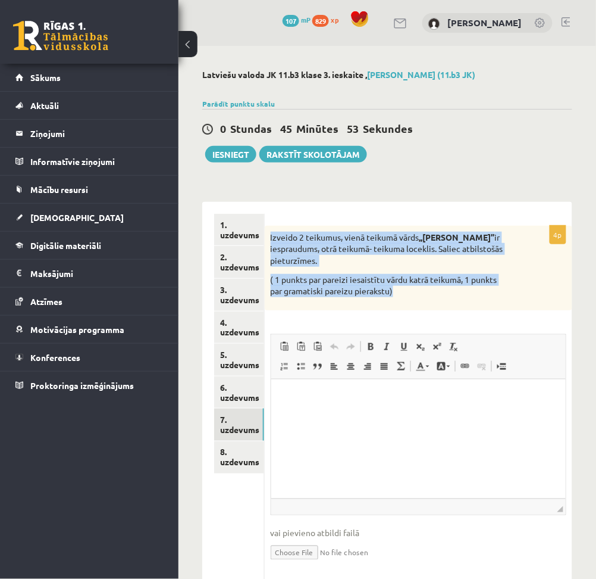
drag, startPoint x: 271, startPoint y: 237, endPoint x: 394, endPoint y: 276, distance: 129.3
click at [394, 276] on div "Izveido 2 teikumus, vienā teikumā vārds ,,ceru’’ ir iespraudums, otrā teikumā- …" at bounding box center [419, 268] width 308 height 85
copy div "Izveido 2 teikumus, vienā teikumā vārds ,,ceru’’ ir iespraudums, otrā teikumā- …"
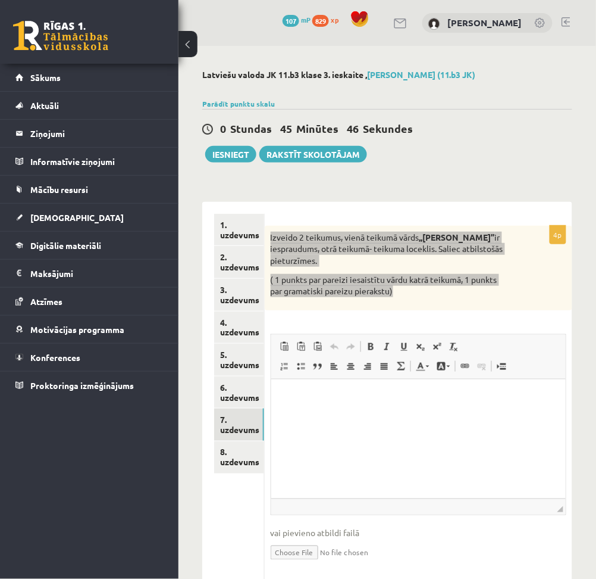
click at [366, 415] on html at bounding box center [418, 397] width 295 height 36
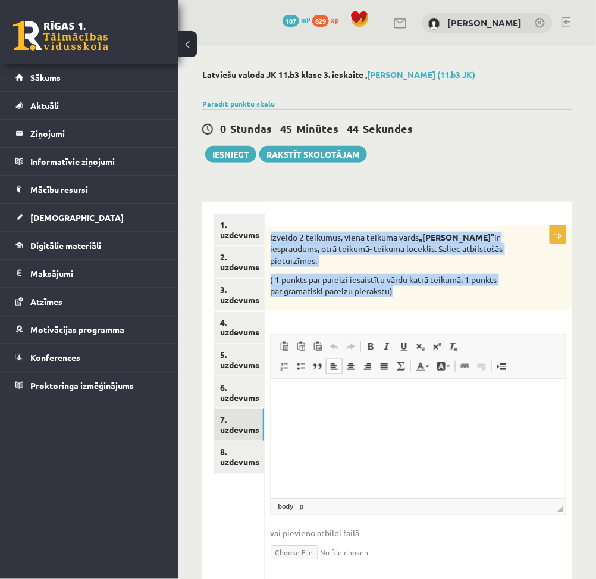
click at [460, 240] on p "Izveido 2 teikumus, vienā teikumā vārds ,,ceru’’ ir iespraudums, otrā teikumā- …" at bounding box center [389, 249] width 237 height 35
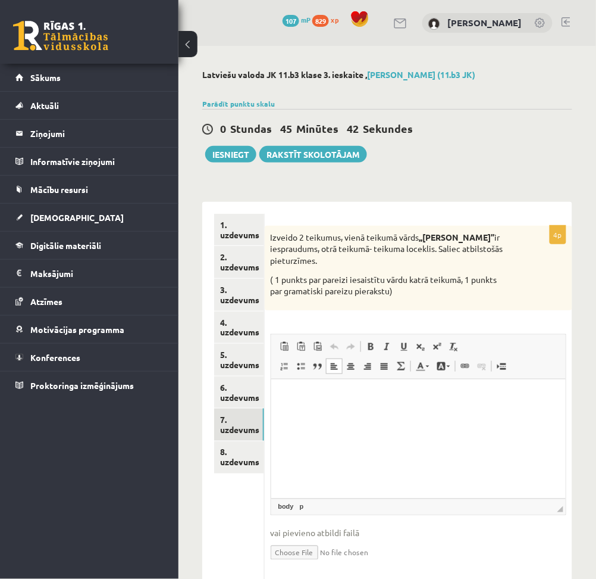
click at [408, 407] on html at bounding box center [418, 397] width 295 height 36
click at [280, 398] on html "**********" at bounding box center [418, 407] width 295 height 56
click at [393, 398] on p "**********" at bounding box center [418, 397] width 271 height 13
click at [237, 449] on link "8. uzdevums" at bounding box center [239, 457] width 50 height 32
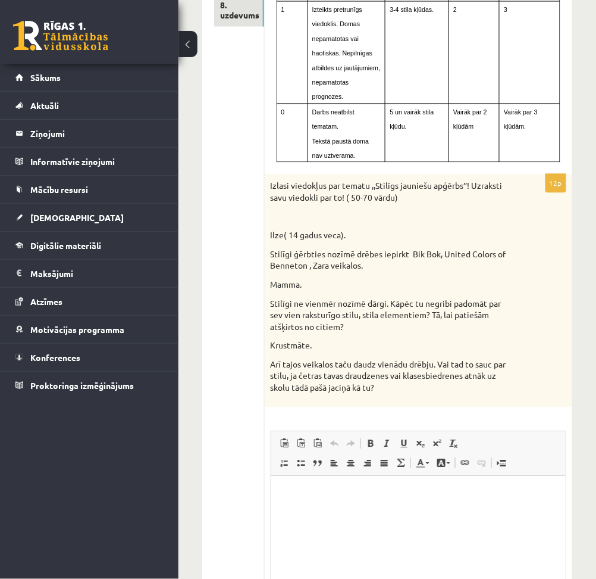
scroll to position [446, 0]
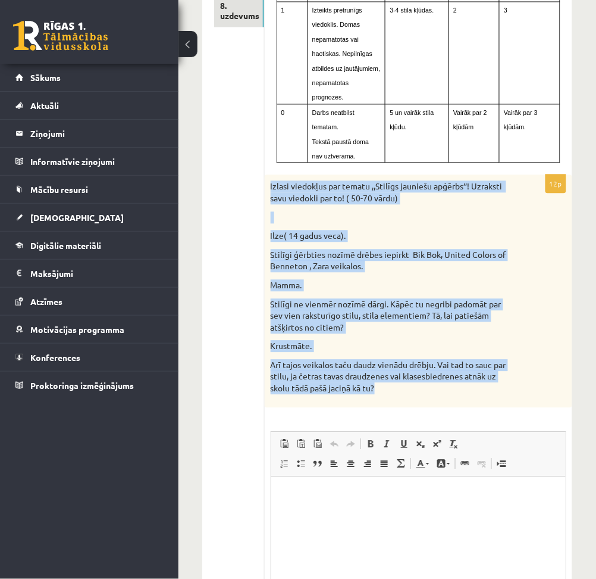
drag, startPoint x: 269, startPoint y: 101, endPoint x: 422, endPoint y: 304, distance: 253.7
click at [422, 304] on div "Izlasi viedokļus par tematu ,,Stilīgs jauniešu apģērbs’’! Uzraksti savu viedokl…" at bounding box center [419, 291] width 308 height 232
copy div "Izlasi viedokļus par tematu ,,Stilīgs jauniešu apģērbs’’! Uzraksti savu viedokl…"
click at [469, 270] on div "Izlasi viedokļus par tematu ,,Stilīgs jauniešu apģērbs’’! Uzraksti savu viedokl…" at bounding box center [419, 291] width 308 height 232
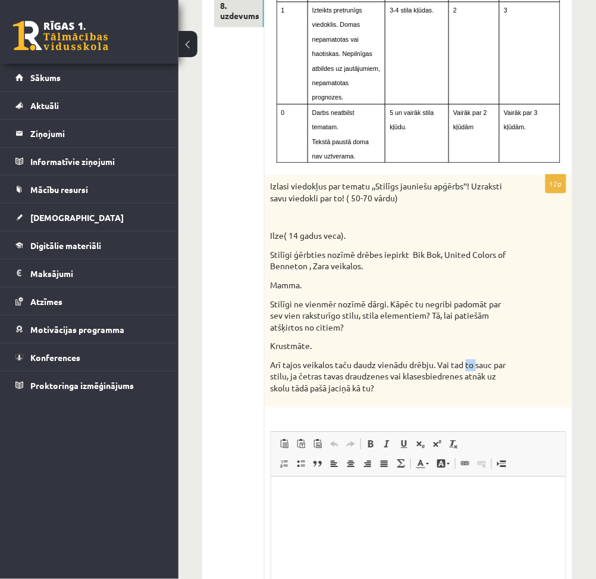
click at [469, 270] on div "Izlasi viedokļus par tematu ,,Stilīgs jauniešu apģērbs’’! Uzraksti savu viedokl…" at bounding box center [419, 291] width 308 height 232
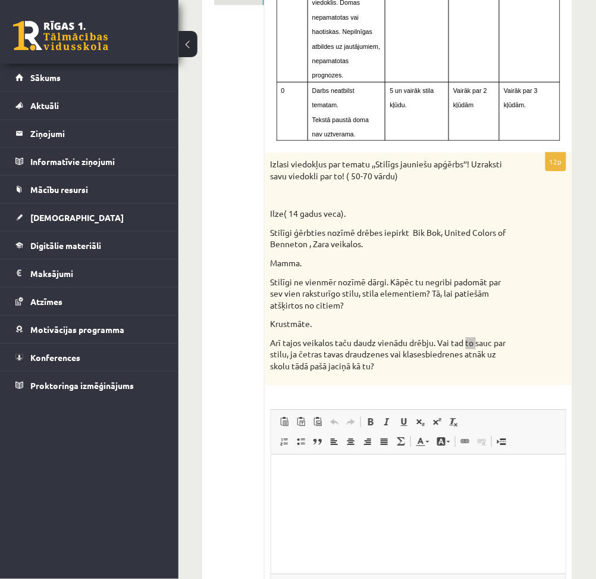
scroll to position [496, 0]
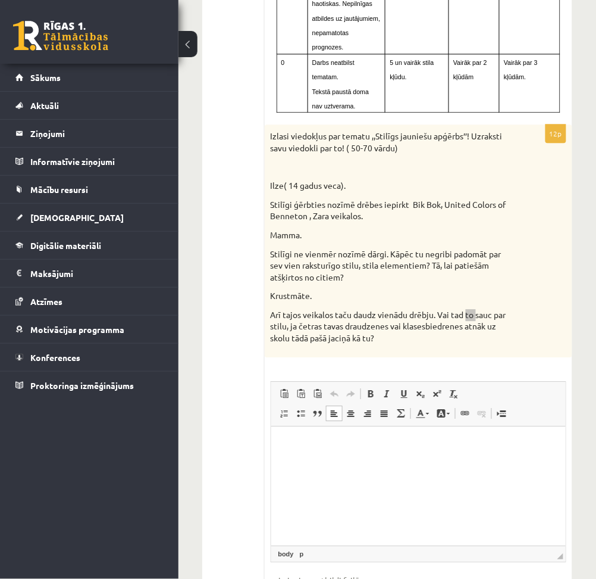
click at [373, 452] on html at bounding box center [418, 444] width 295 height 36
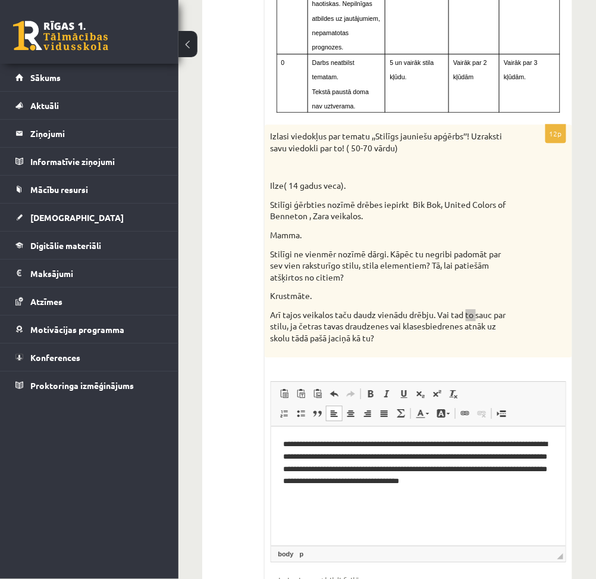
click at [373, 452] on p "**********" at bounding box center [418, 462] width 271 height 49
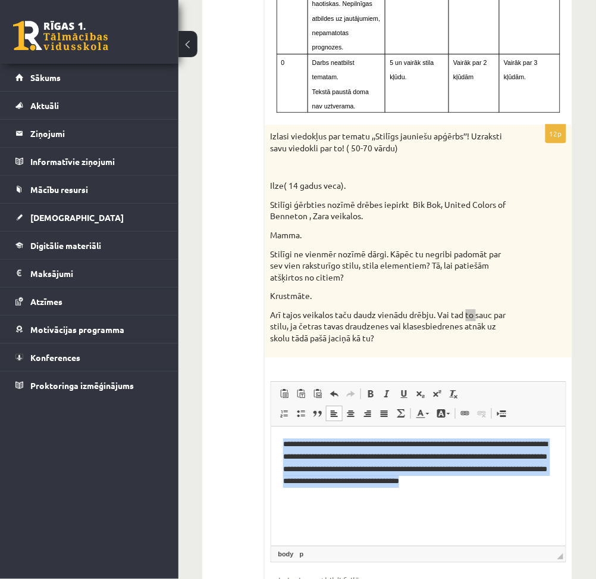
click at [373, 452] on p "**********" at bounding box center [418, 462] width 271 height 49
click at [508, 487] on html "**********" at bounding box center [418, 462] width 295 height 73
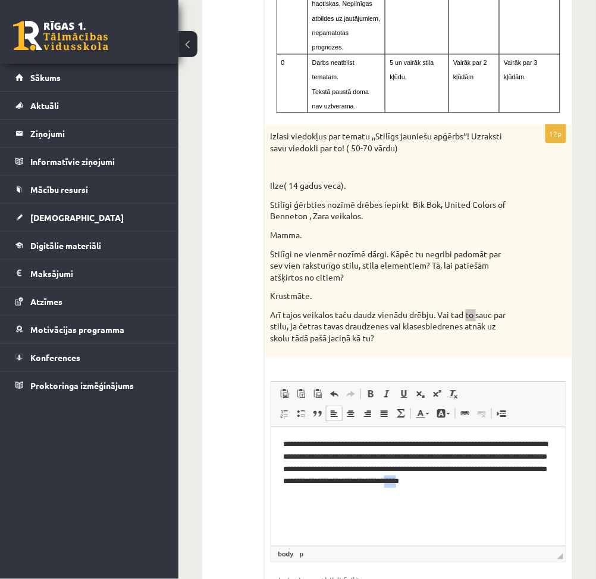
click at [508, 487] on html "**********" at bounding box center [418, 462] width 295 height 73
click at [502, 499] on html "**********" at bounding box center [418, 462] width 295 height 73
click at [405, 142] on div "Izlasi viedokļus par tematu ,,Stilīgs jauniešu apģērbs’’! Uzraksti savu viedokl…" at bounding box center [419, 240] width 308 height 232
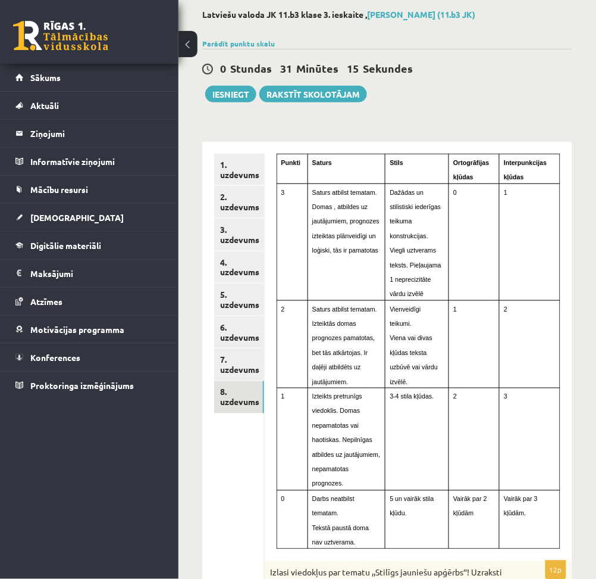
scroll to position [59, 0]
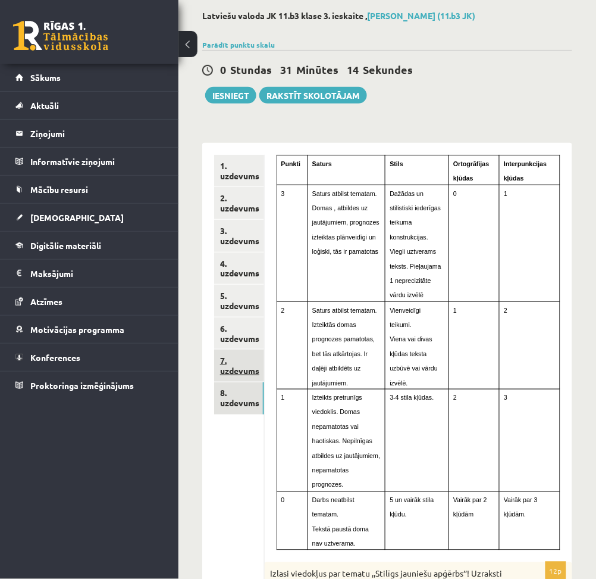
click at [237, 370] on link "7. uzdevums" at bounding box center [239, 365] width 50 height 32
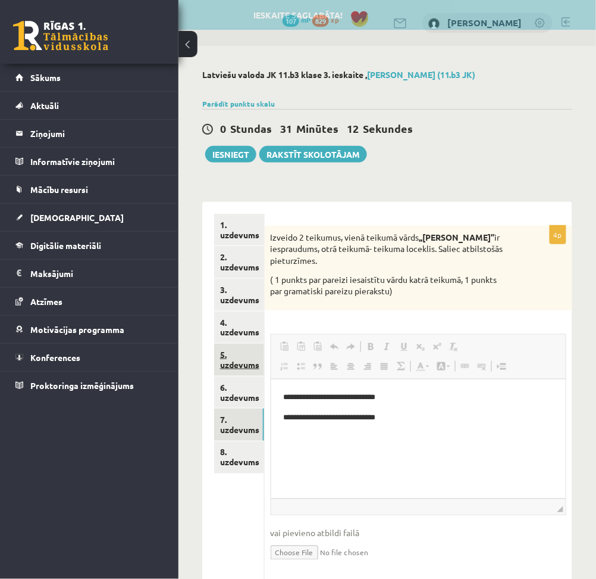
scroll to position [0, 0]
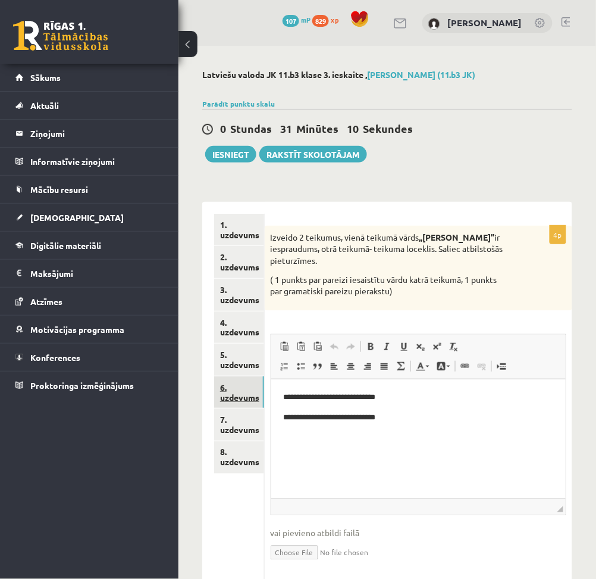
click at [241, 395] on link "6. uzdevums" at bounding box center [239, 392] width 50 height 32
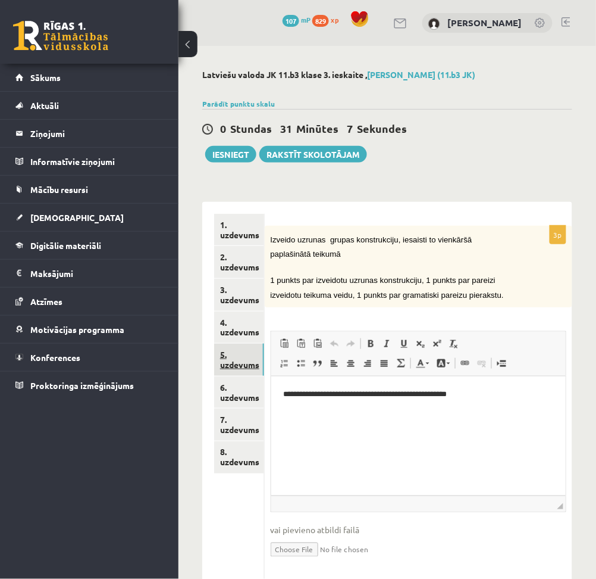
click at [241, 357] on link "5. uzdevums" at bounding box center [239, 359] width 50 height 32
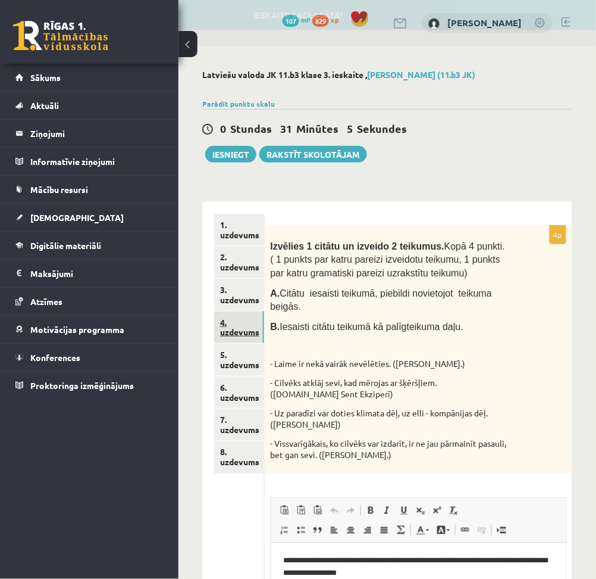
click at [242, 324] on link "4. uzdevums" at bounding box center [239, 327] width 50 height 32
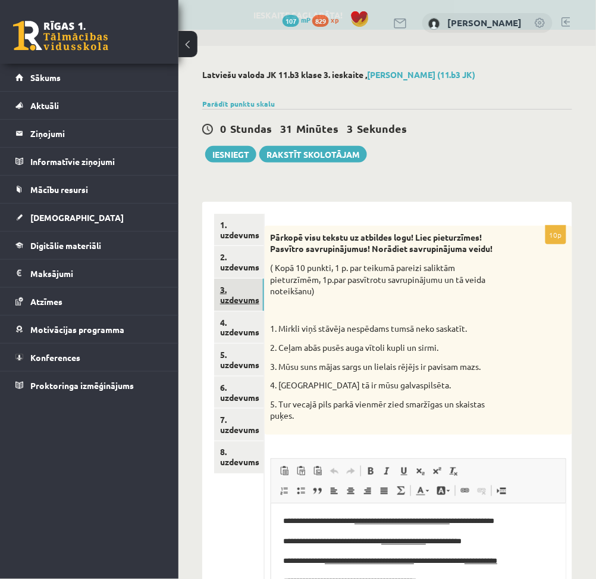
click at [239, 293] on link "3. uzdevums" at bounding box center [239, 295] width 50 height 32
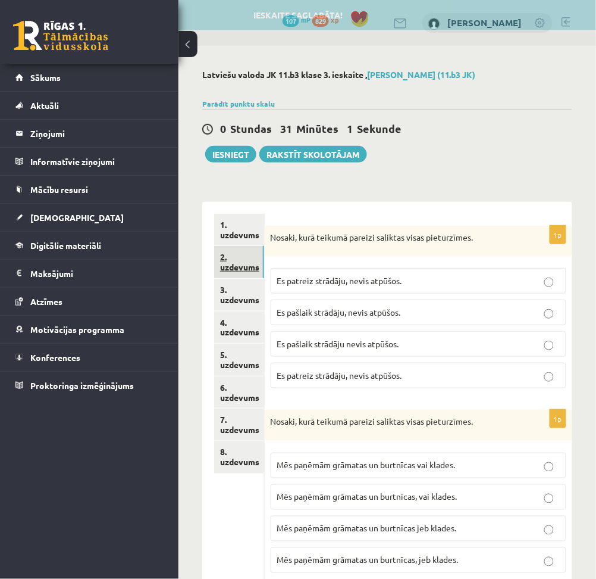
click at [227, 258] on link "2. uzdevums" at bounding box center [239, 262] width 50 height 32
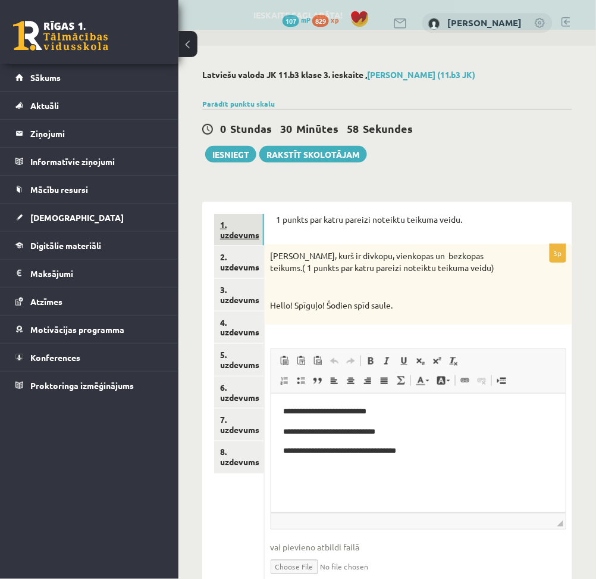
click at [246, 229] on link "1. uzdevums" at bounding box center [239, 230] width 50 height 32
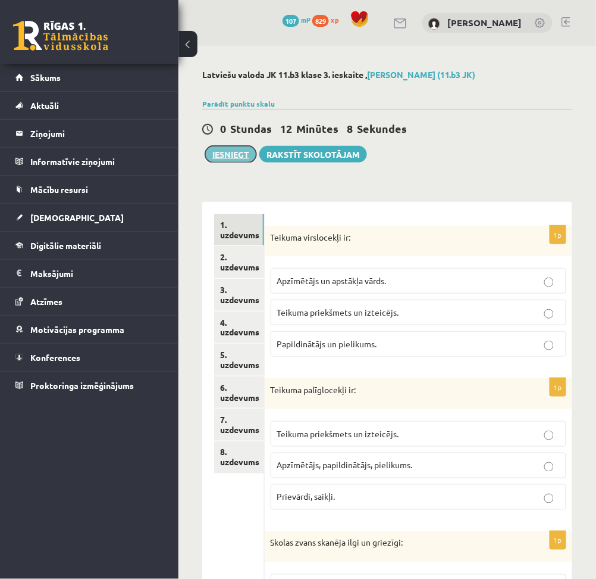
click at [227, 160] on button "Iesniegt" at bounding box center [230, 154] width 51 height 17
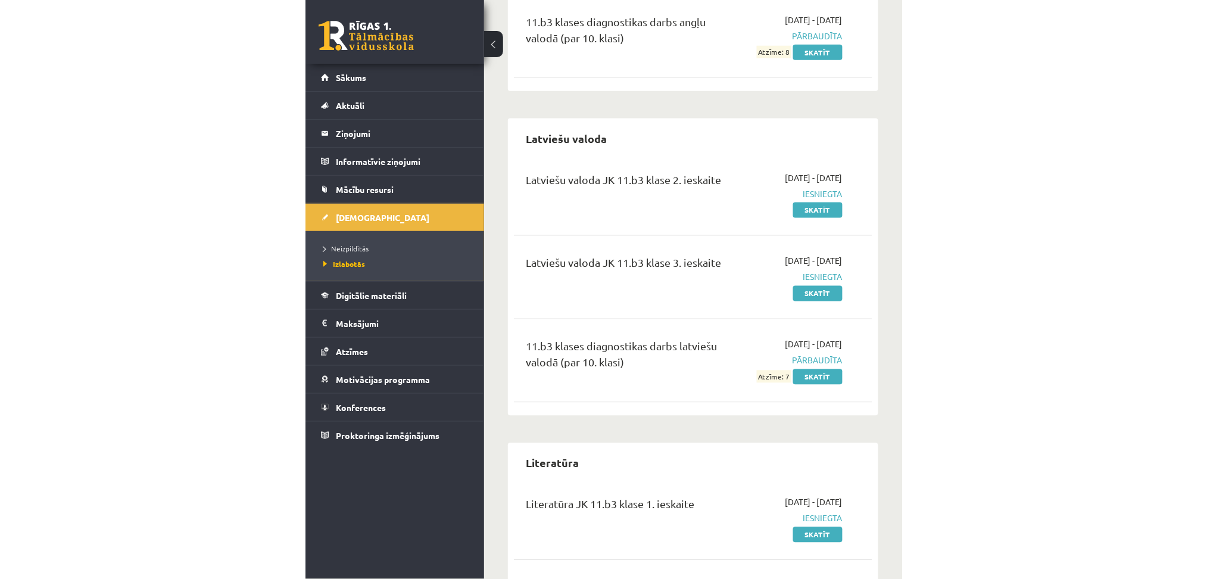
scroll to position [341, 0]
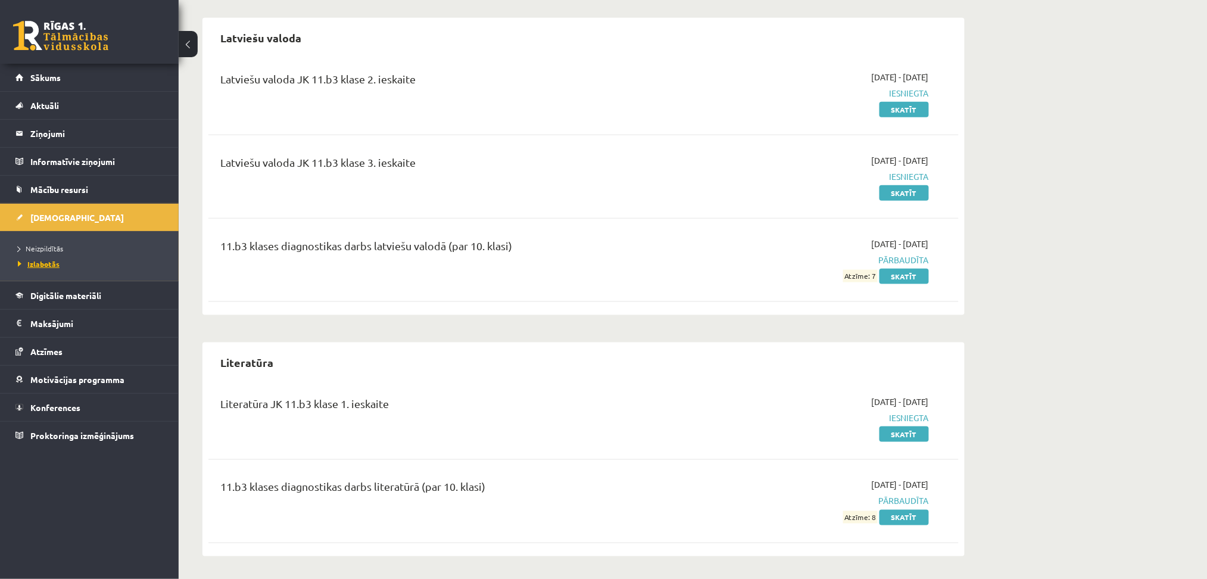
click at [43, 261] on span "Izlabotās" at bounding box center [39, 264] width 42 height 10
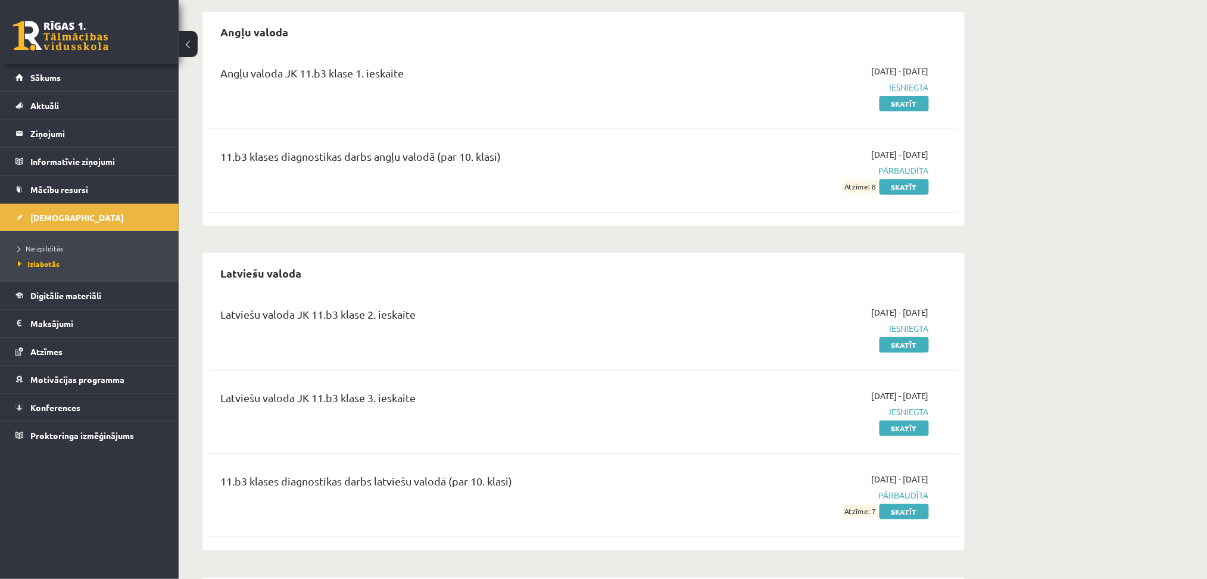
scroll to position [0, 0]
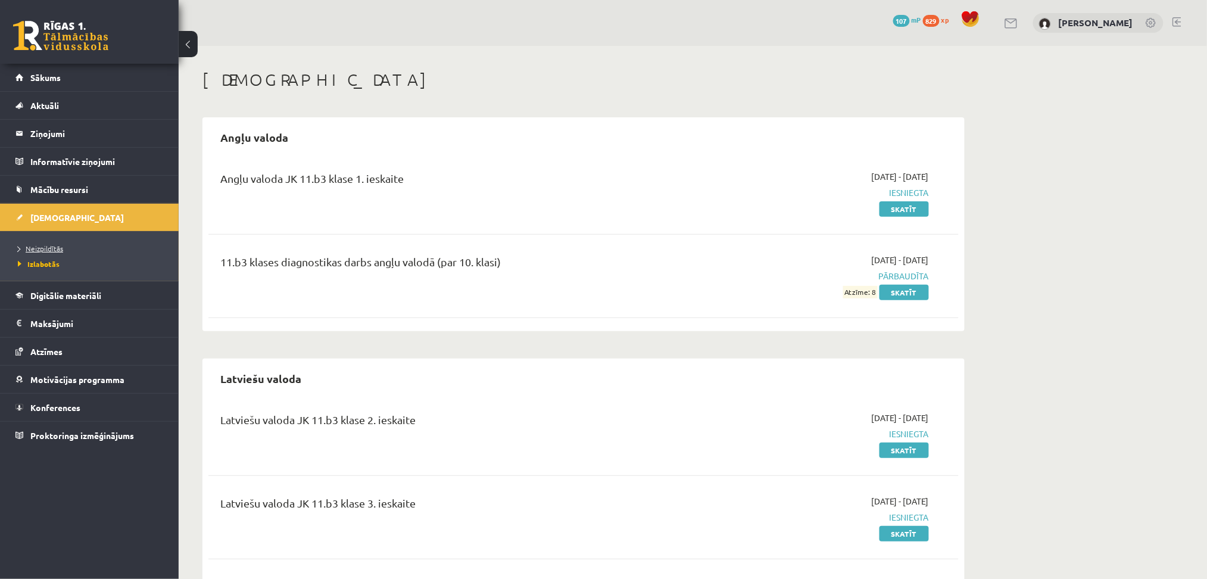
click at [46, 247] on span "Neizpildītās" at bounding box center [40, 248] width 45 height 10
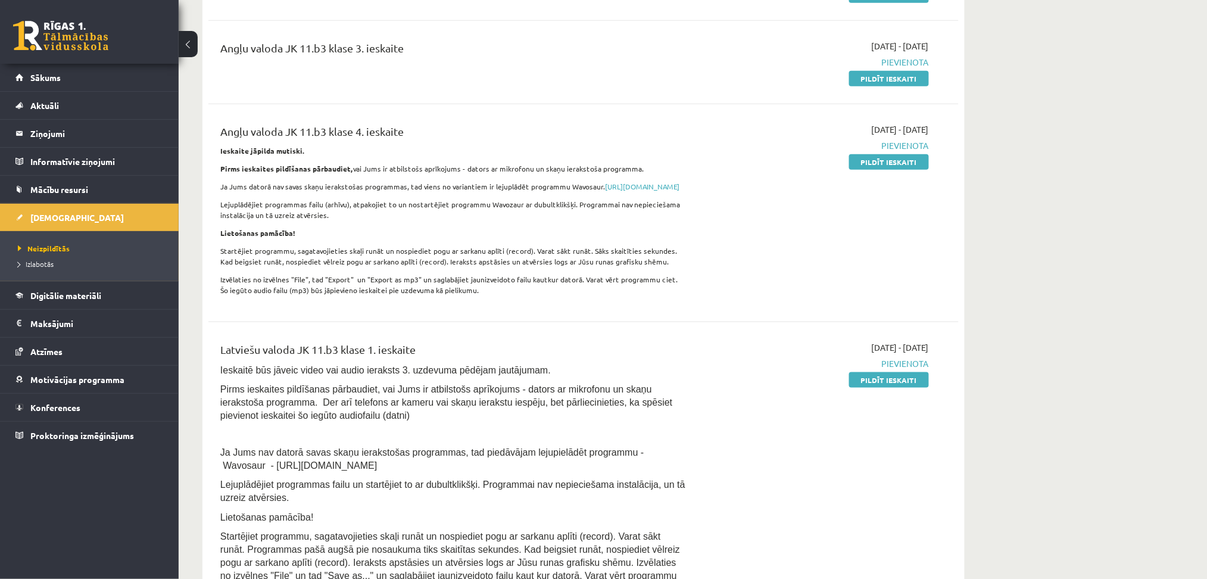
scroll to position [295, 0]
